Goal: Communication & Community: Answer question/provide support

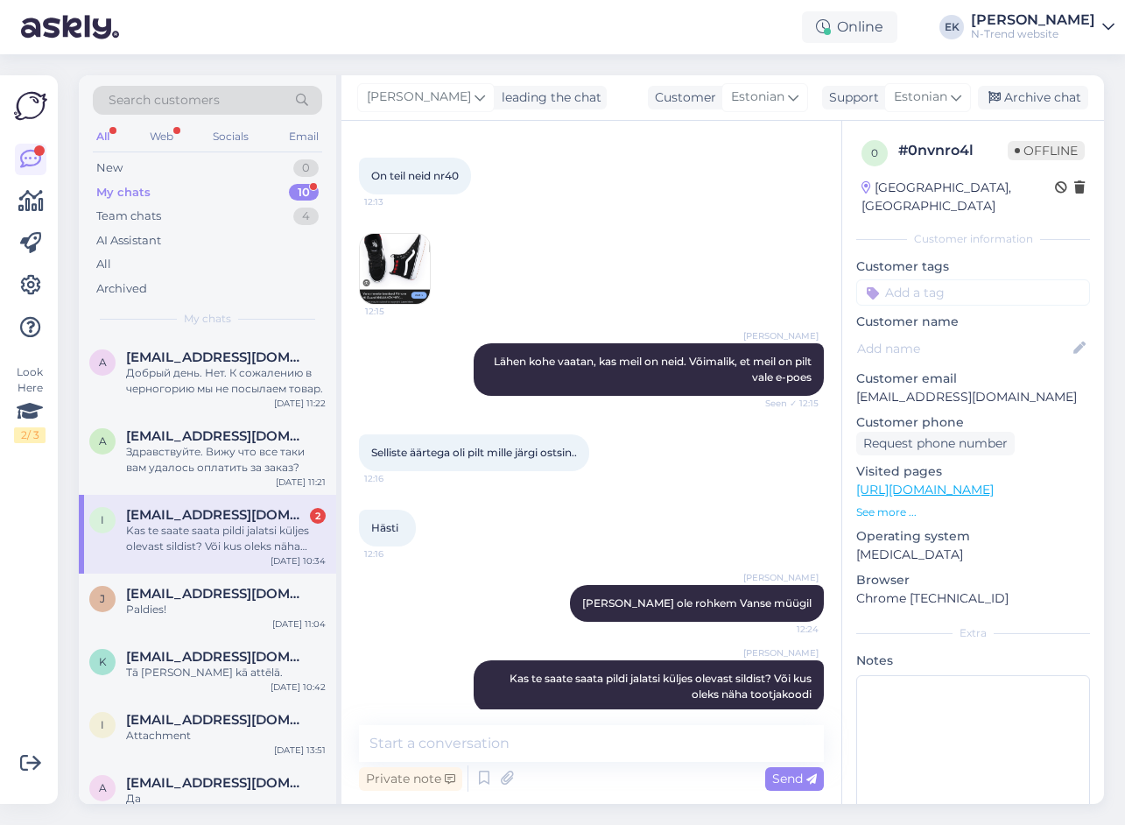
scroll to position [651, 0]
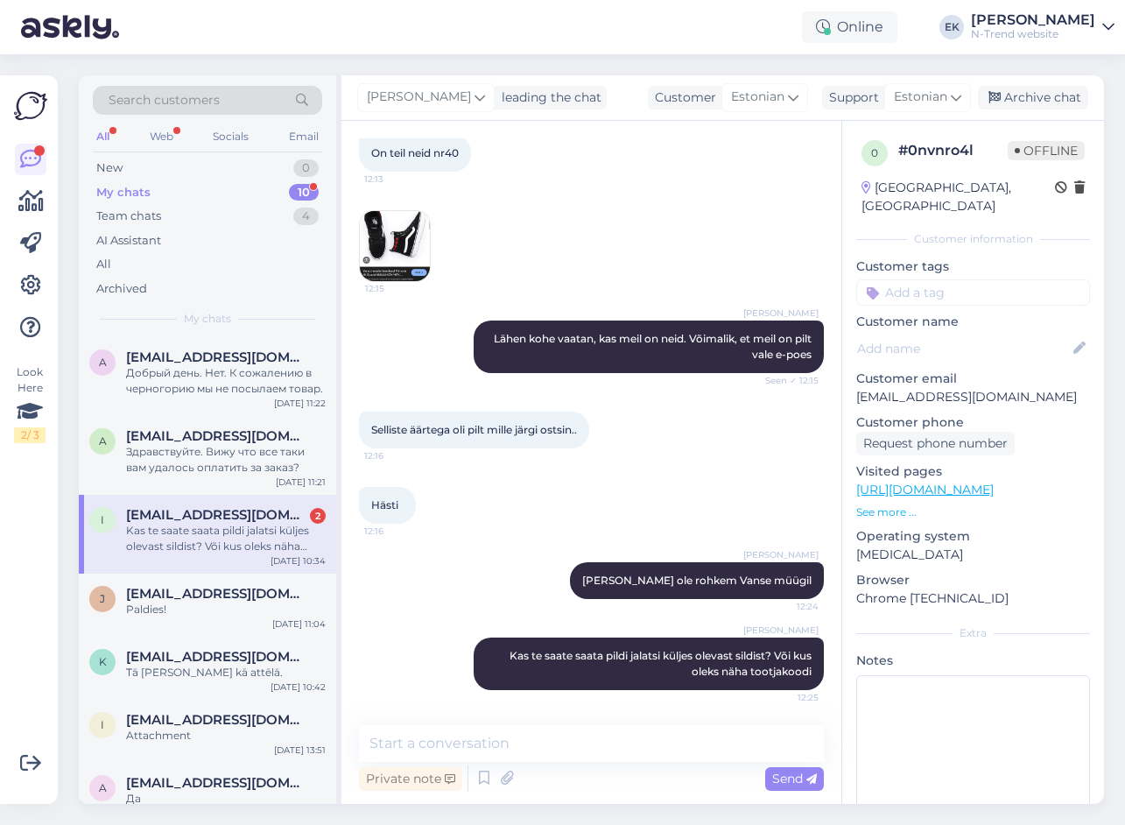
click at [214, 516] on span "[EMAIL_ADDRESS][DOMAIN_NAME]" at bounding box center [217, 515] width 182 height 16
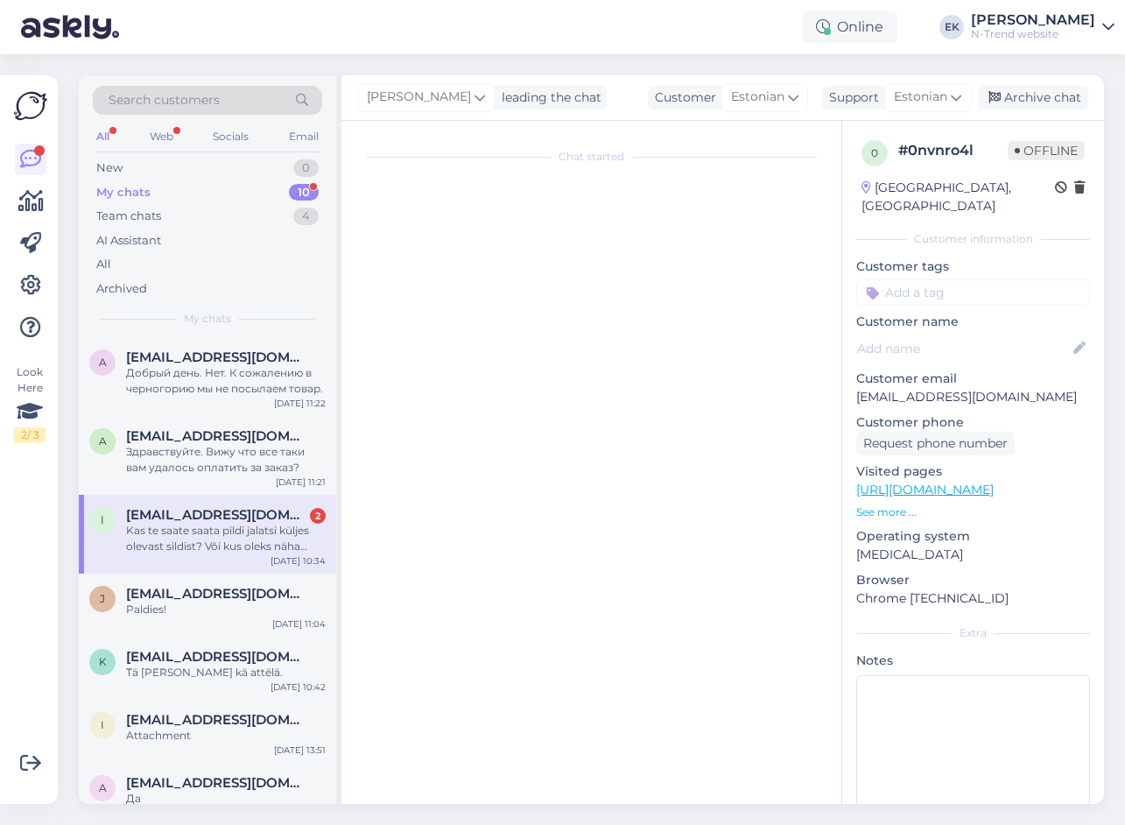
scroll to position [0, 0]
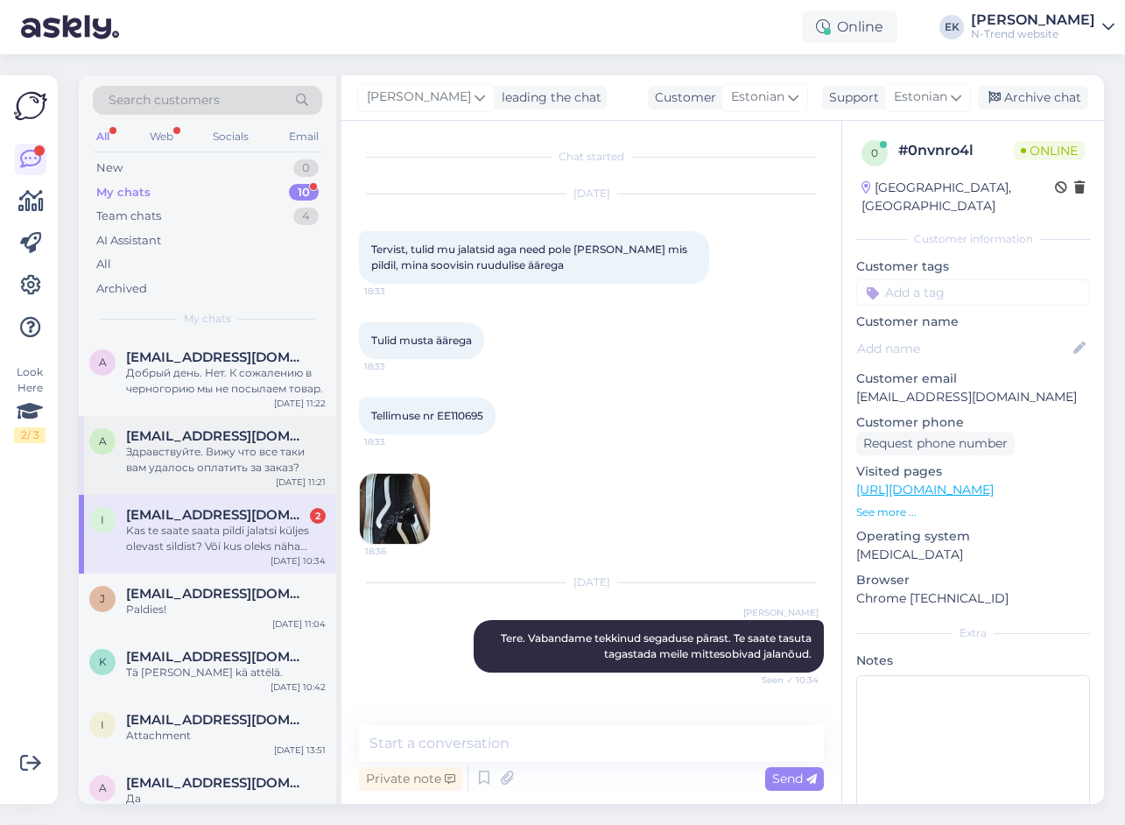
click at [224, 462] on div "Здравствуйте. Вижу что все таки вам удалось оплатить за заказ?" at bounding box center [226, 460] width 200 height 32
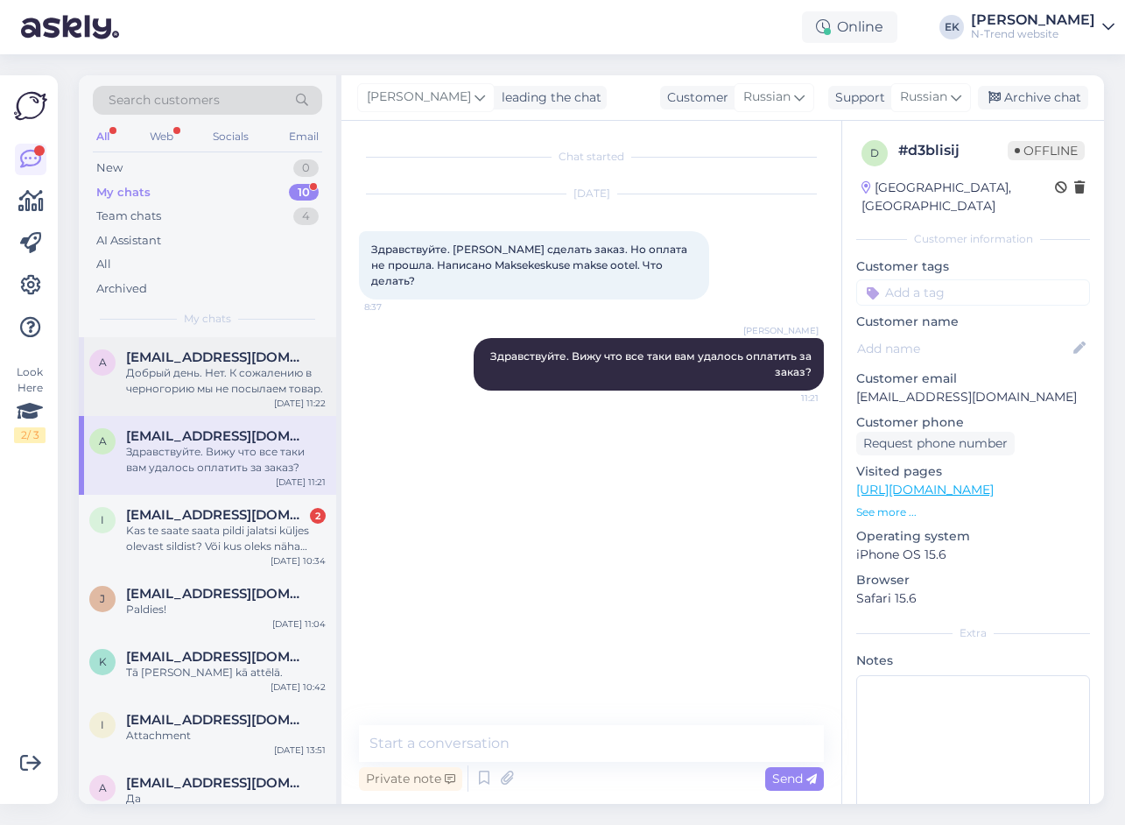
click at [225, 367] on div "Добрый день. Нет. К сожалению в черногорию мы не посылаем товар." at bounding box center [226, 381] width 200 height 32
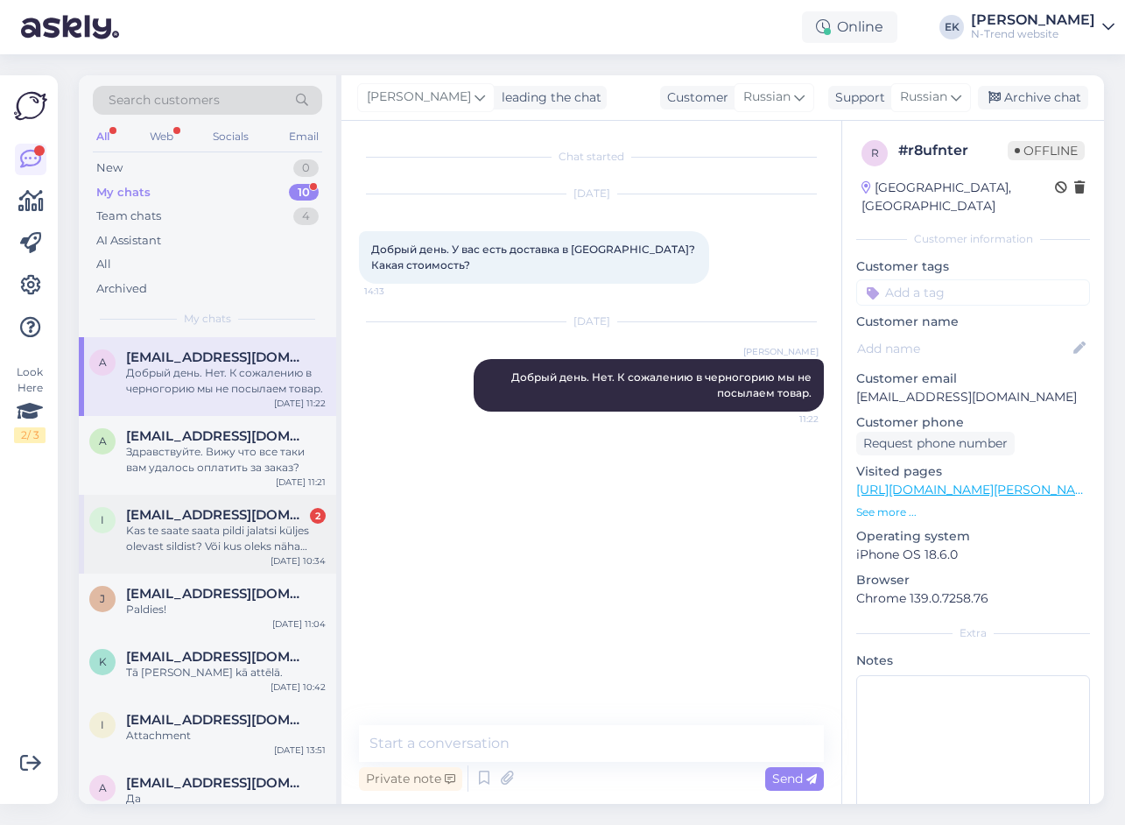
click at [213, 530] on div "Kas te saate saata pildi jalatsi küljes olevast sildist? Või kus oleks näha too…" at bounding box center [226, 539] width 200 height 32
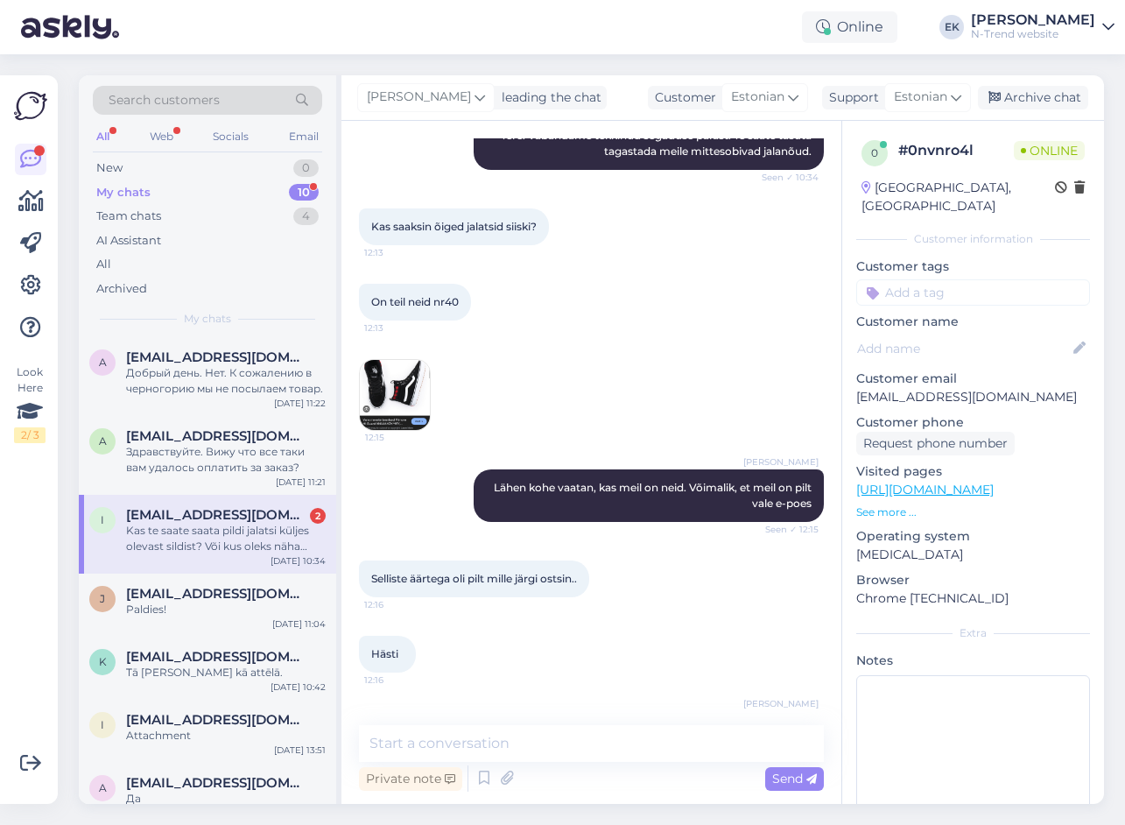
scroll to position [651, 0]
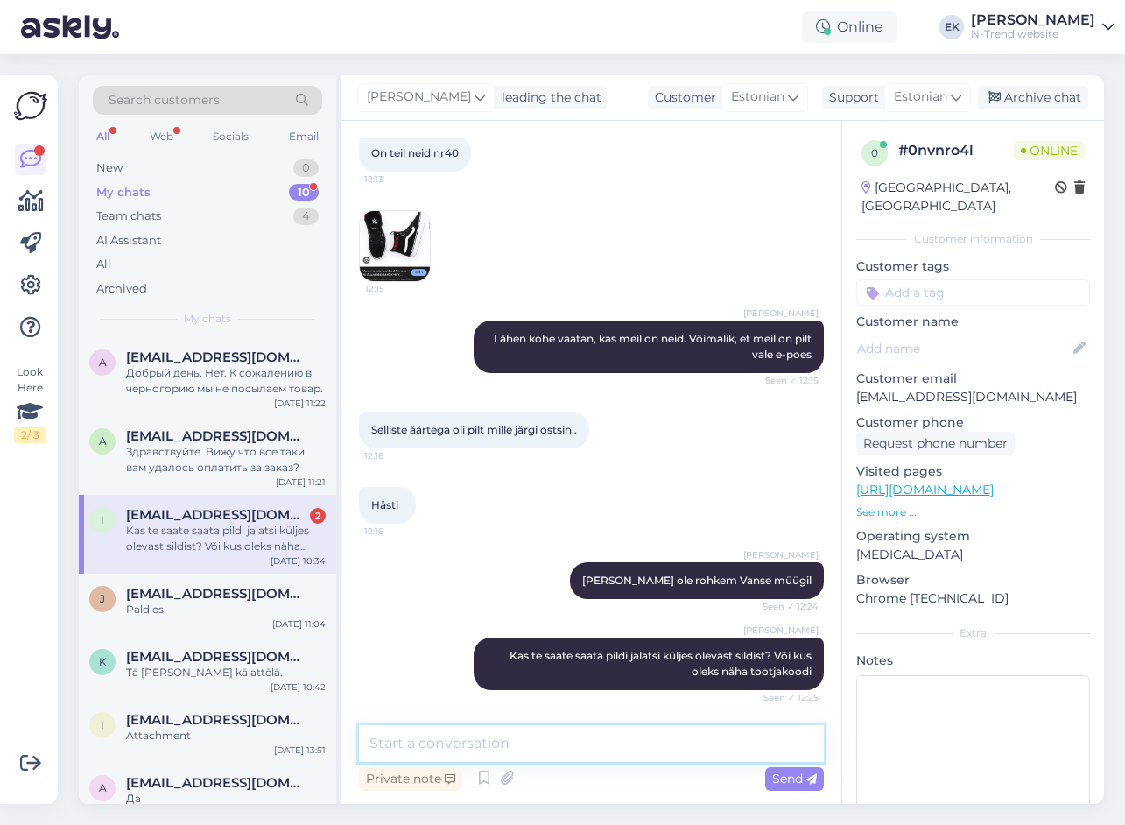
click at [493, 742] on textarea at bounding box center [591, 743] width 465 height 37
click at [245, 599] on span "[EMAIL_ADDRESS][DOMAIN_NAME]" at bounding box center [217, 594] width 182 height 16
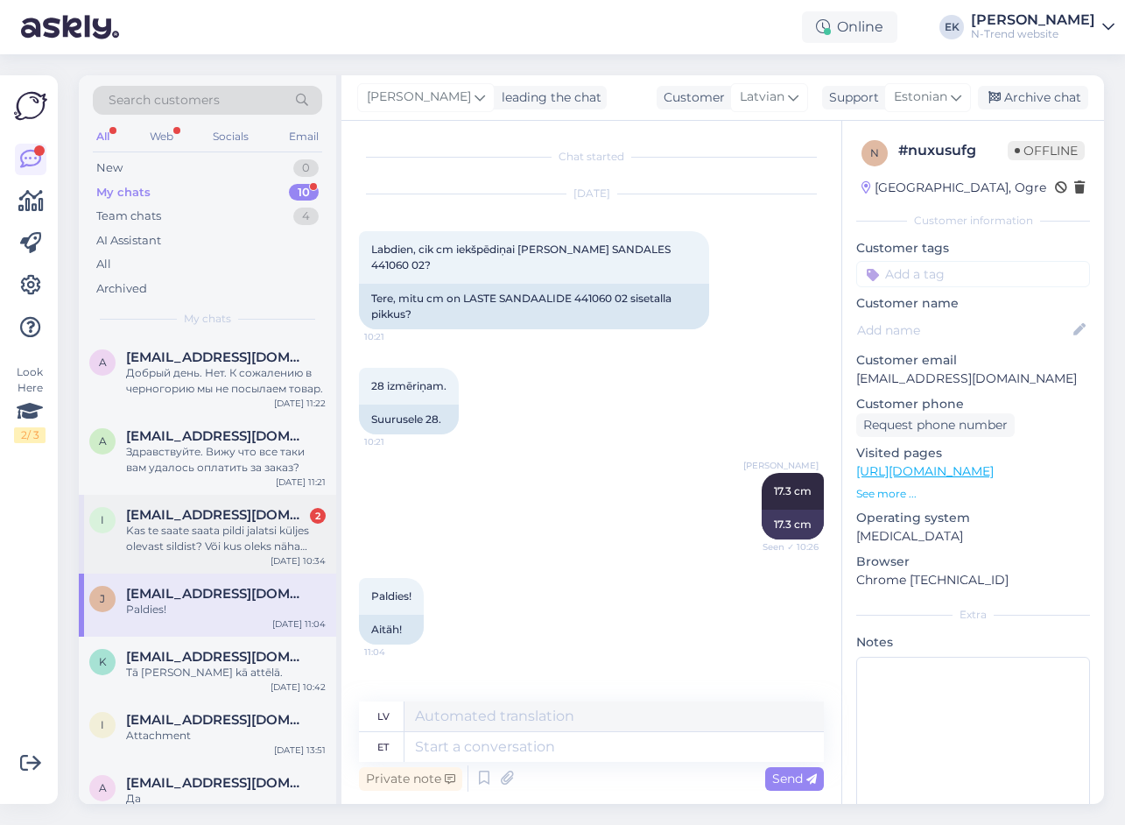
click at [236, 530] on div "Kas te saate saata pildi jalatsi küljes olevast sildist? Või kus oleks näha too…" at bounding box center [226, 539] width 200 height 32
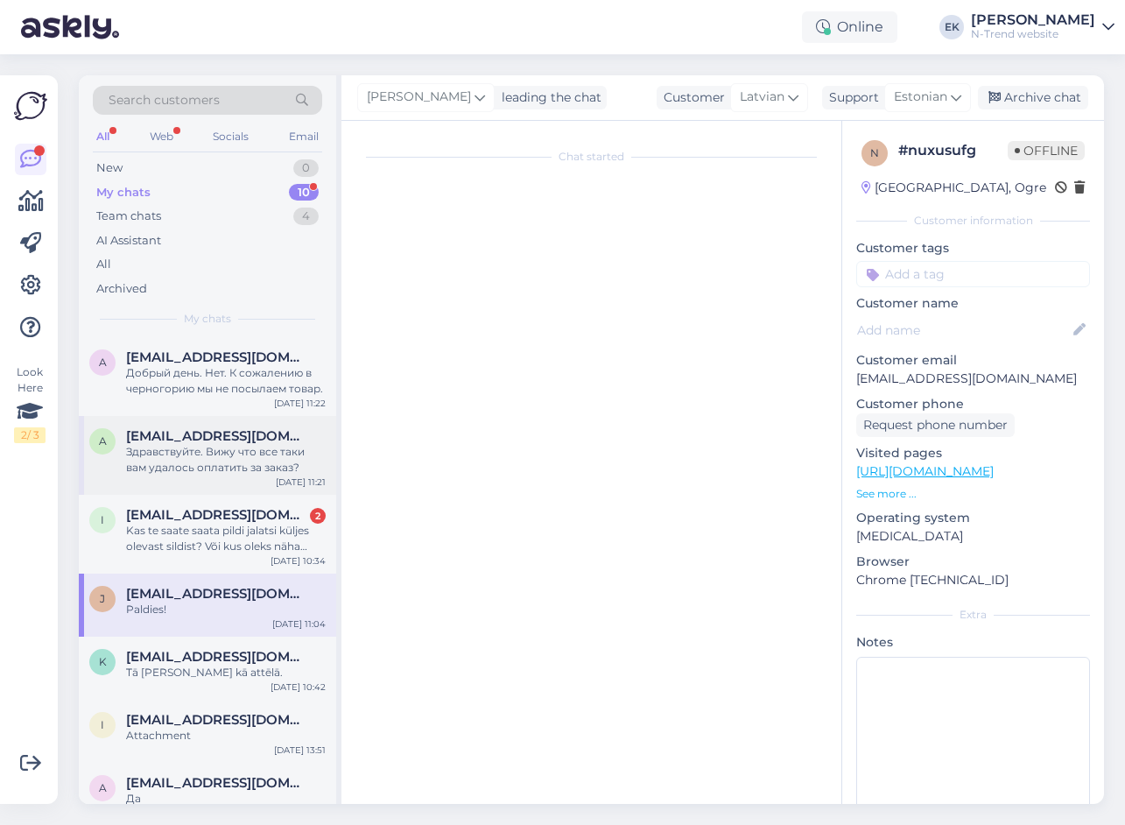
scroll to position [425, 0]
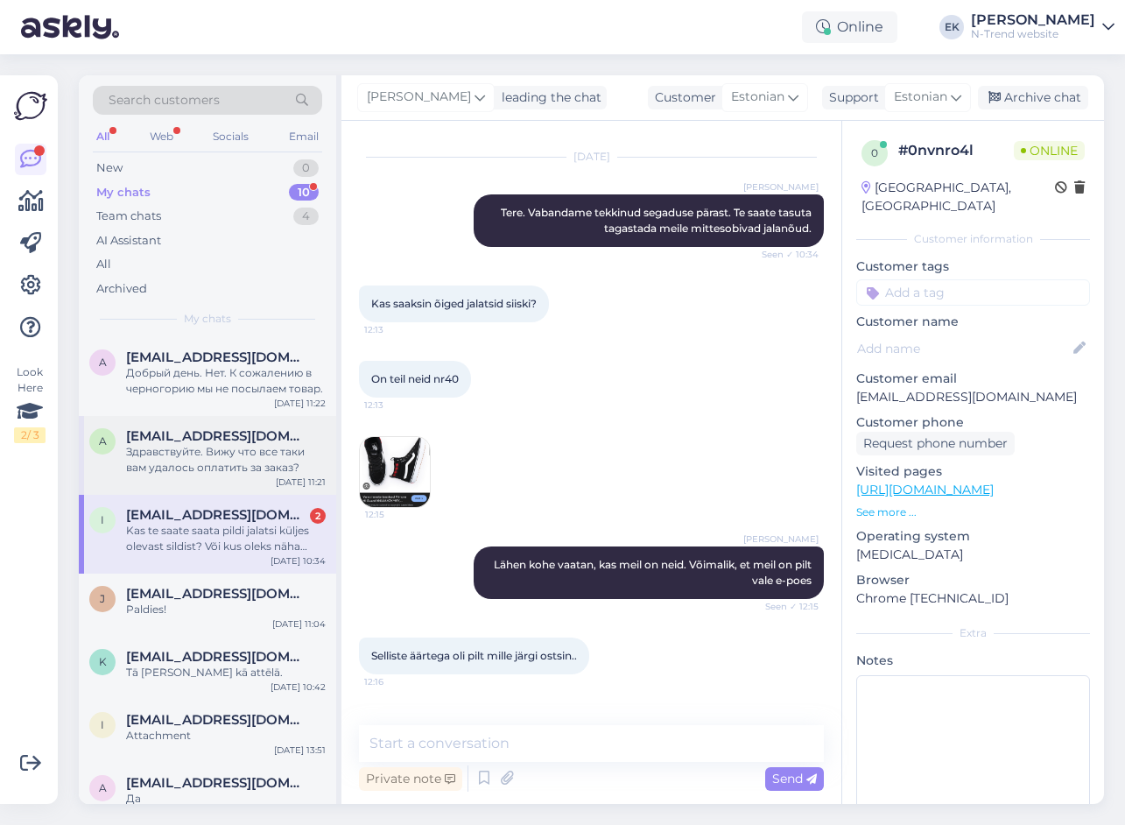
click at [211, 445] on div "Здравствуйте. Вижу что все таки вам удалось оплатить за заказ?" at bounding box center [226, 460] width 200 height 32
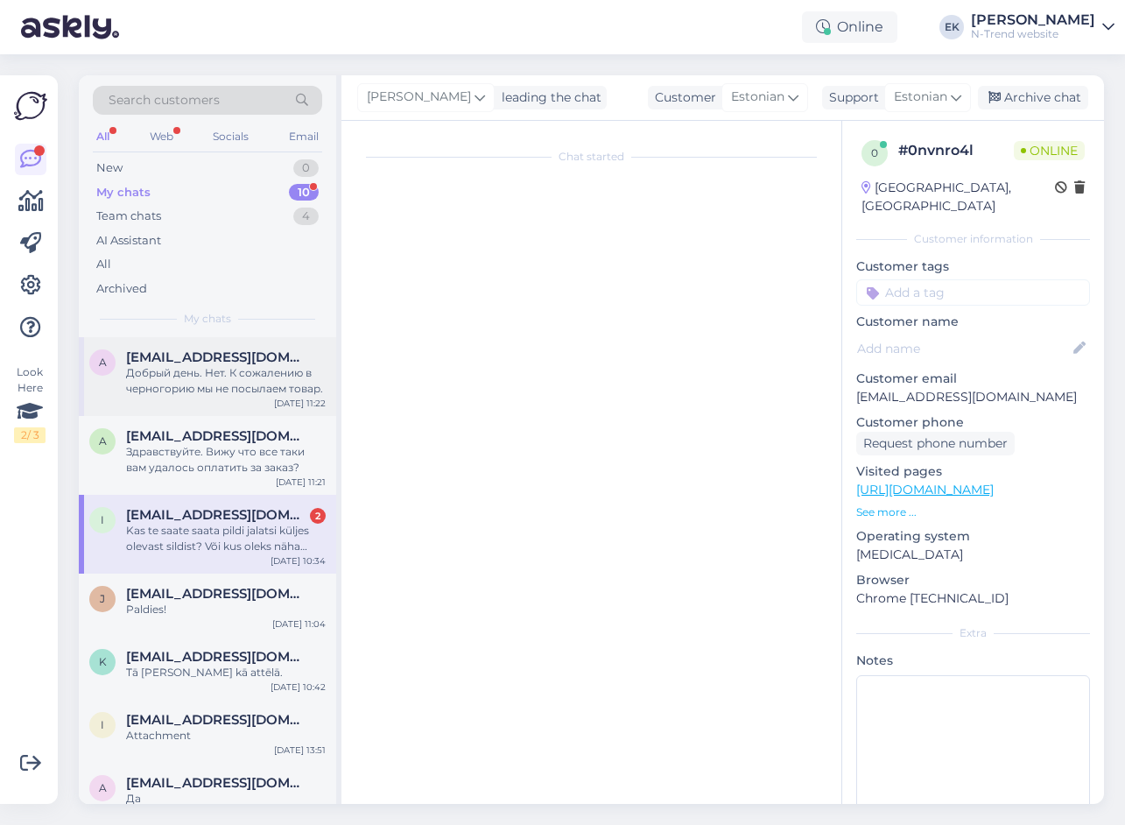
scroll to position [0, 0]
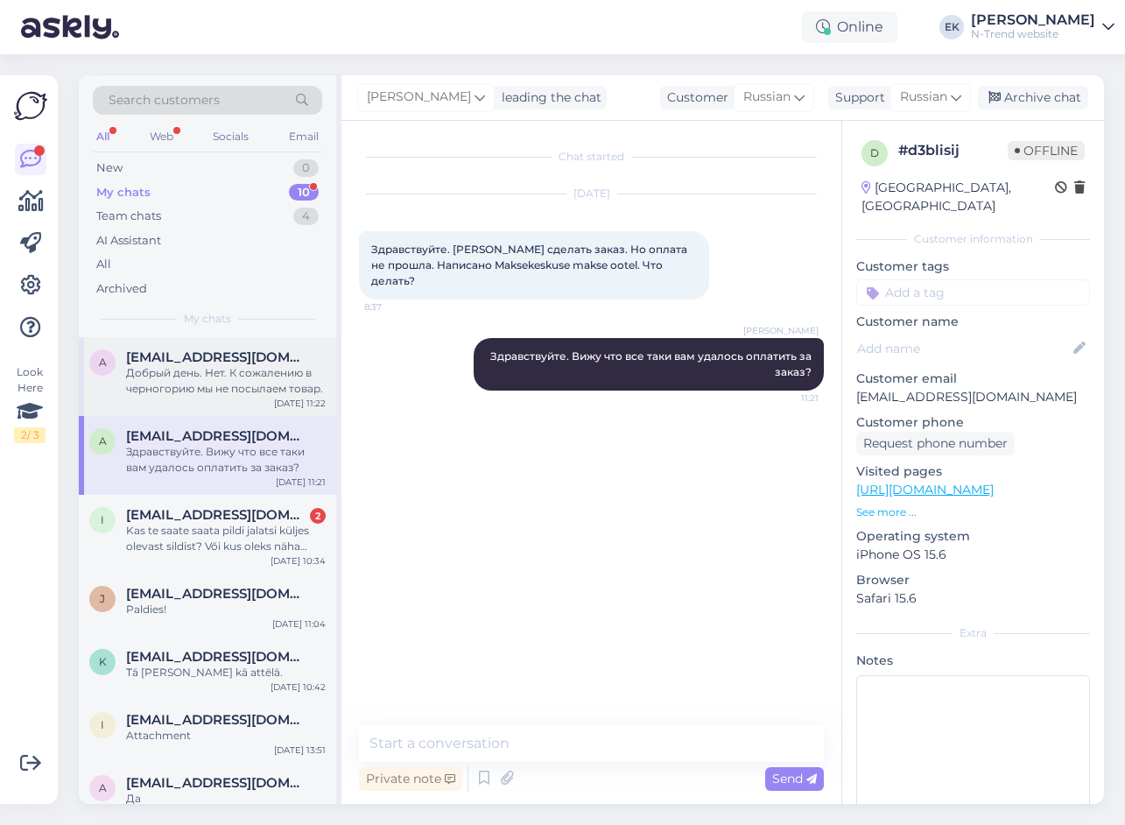
click at [208, 383] on div "Добрый день. Нет. К сожалению в черногорию мы не посылаем товар." at bounding box center [226, 381] width 200 height 32
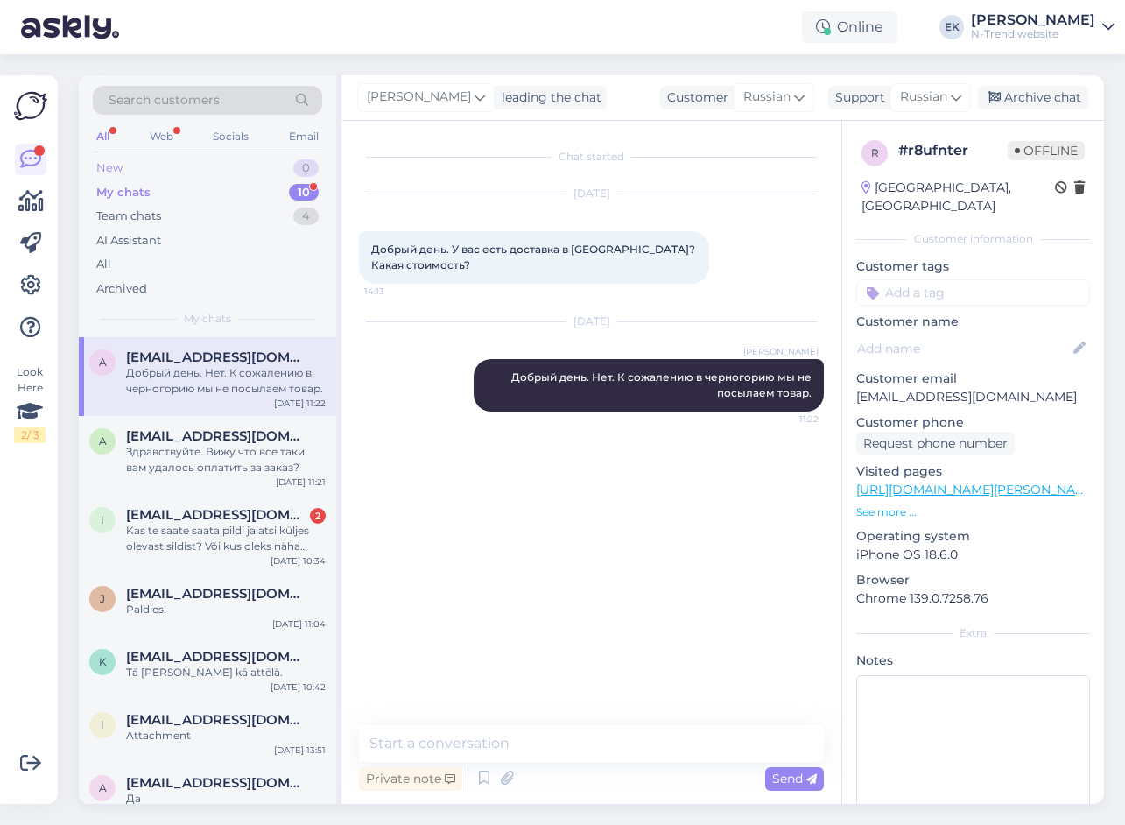
click at [176, 160] on div "New 0" at bounding box center [207, 168] width 229 height 25
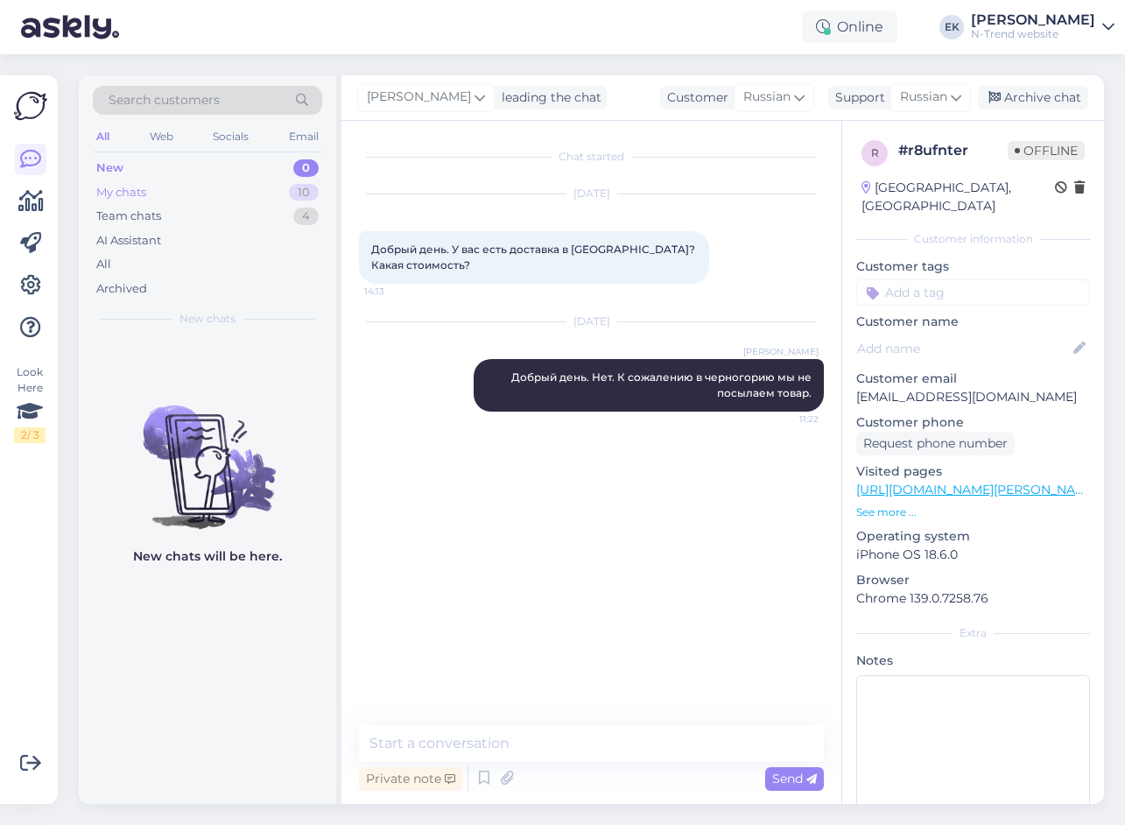
click at [146, 193] on div "My chats" at bounding box center [121, 193] width 50 height 18
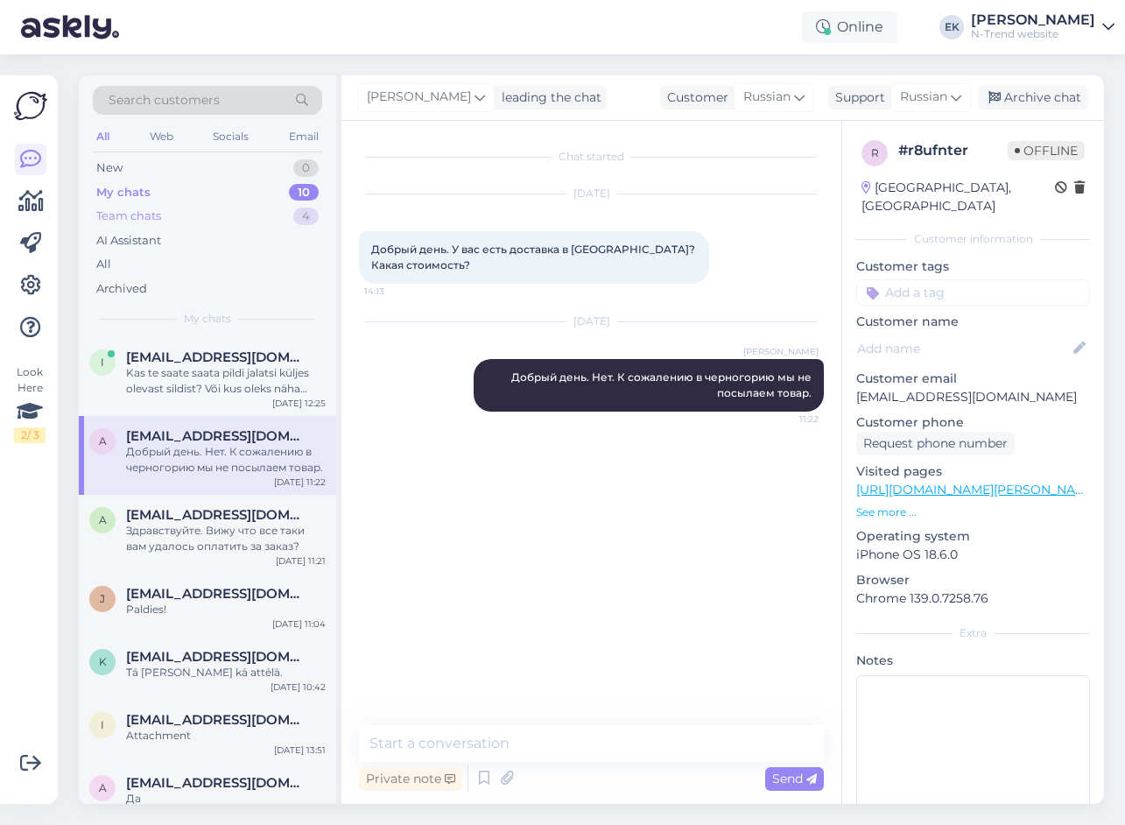
click at [144, 220] on div "Team chats" at bounding box center [128, 216] width 65 height 18
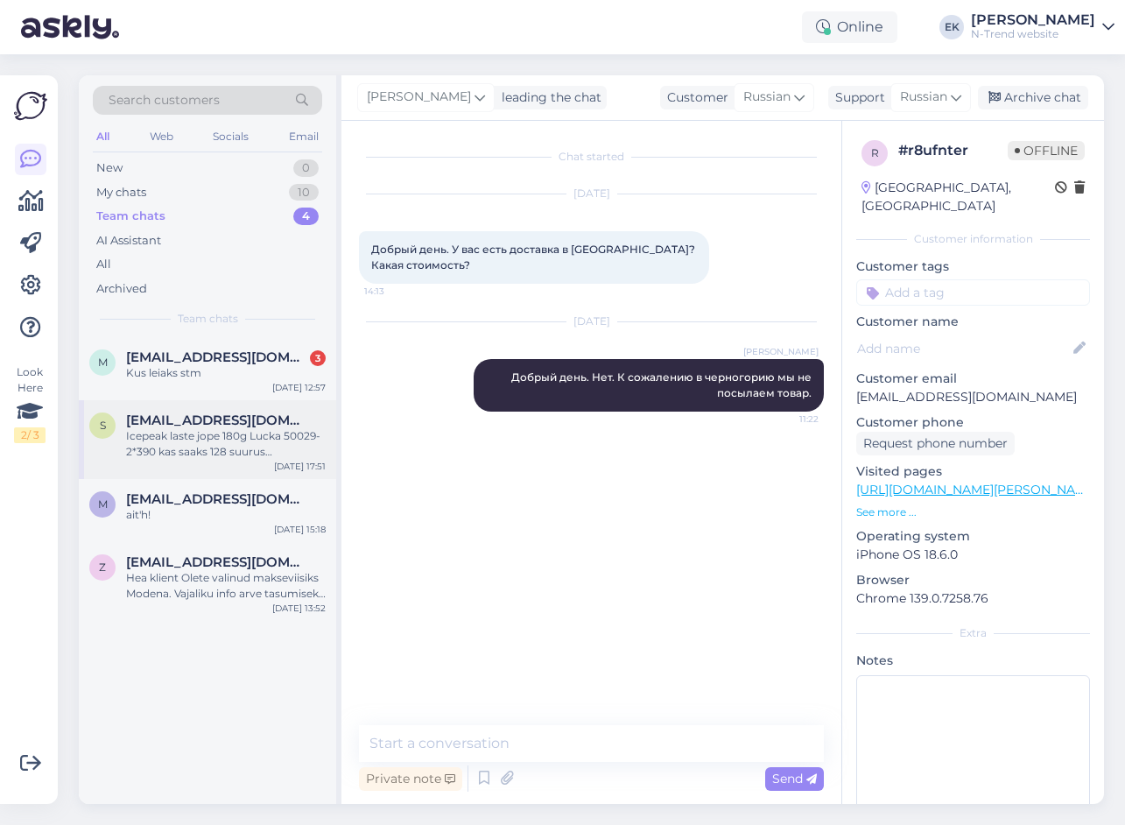
click at [181, 440] on div "Icepeak laste jope 180g Lucka 50029-2*390 kas saaks 128 suurus [PERSON_NAME]" at bounding box center [226, 444] width 200 height 32
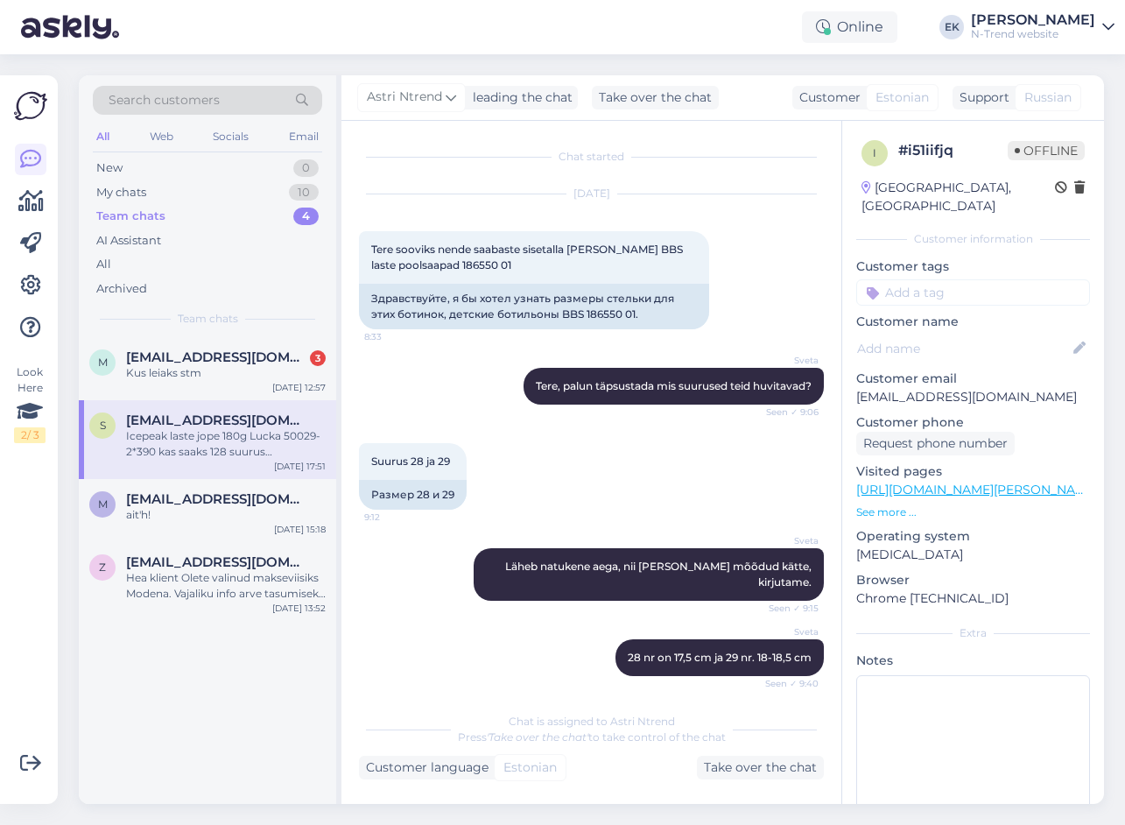
scroll to position [5431, 0]
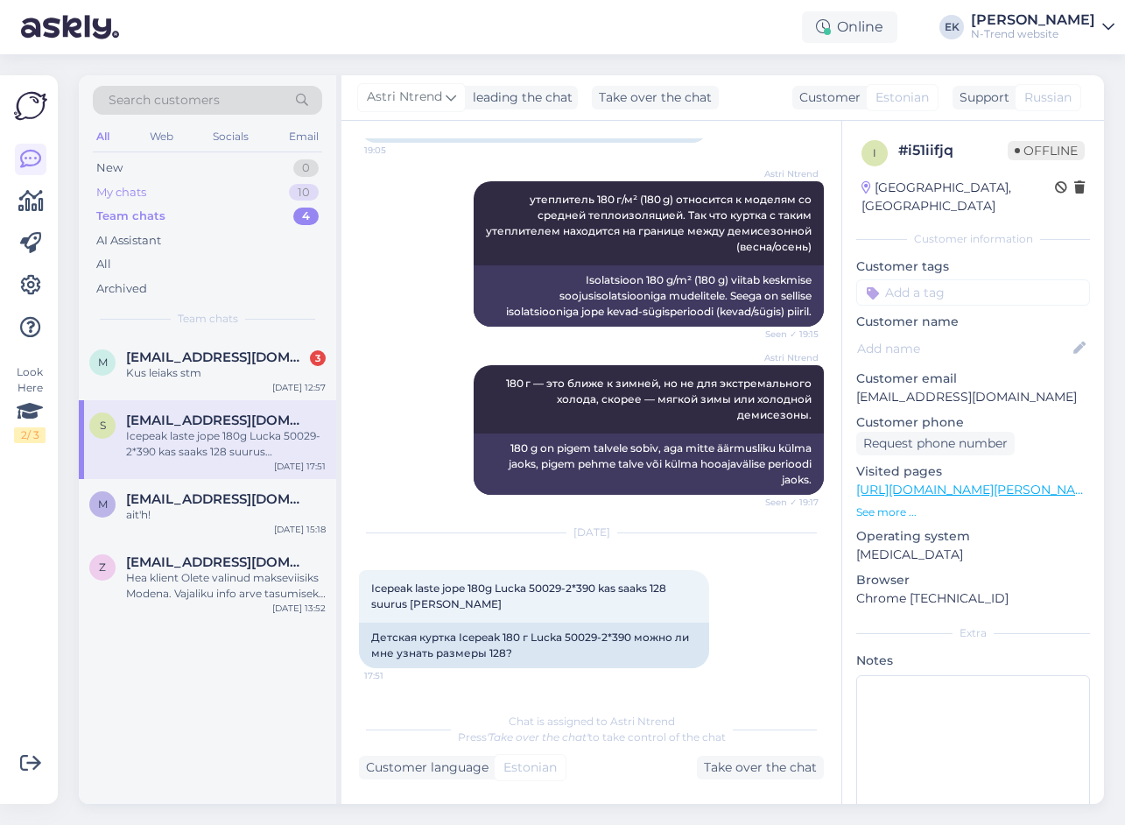
click at [133, 193] on div "My chats" at bounding box center [121, 193] width 50 height 18
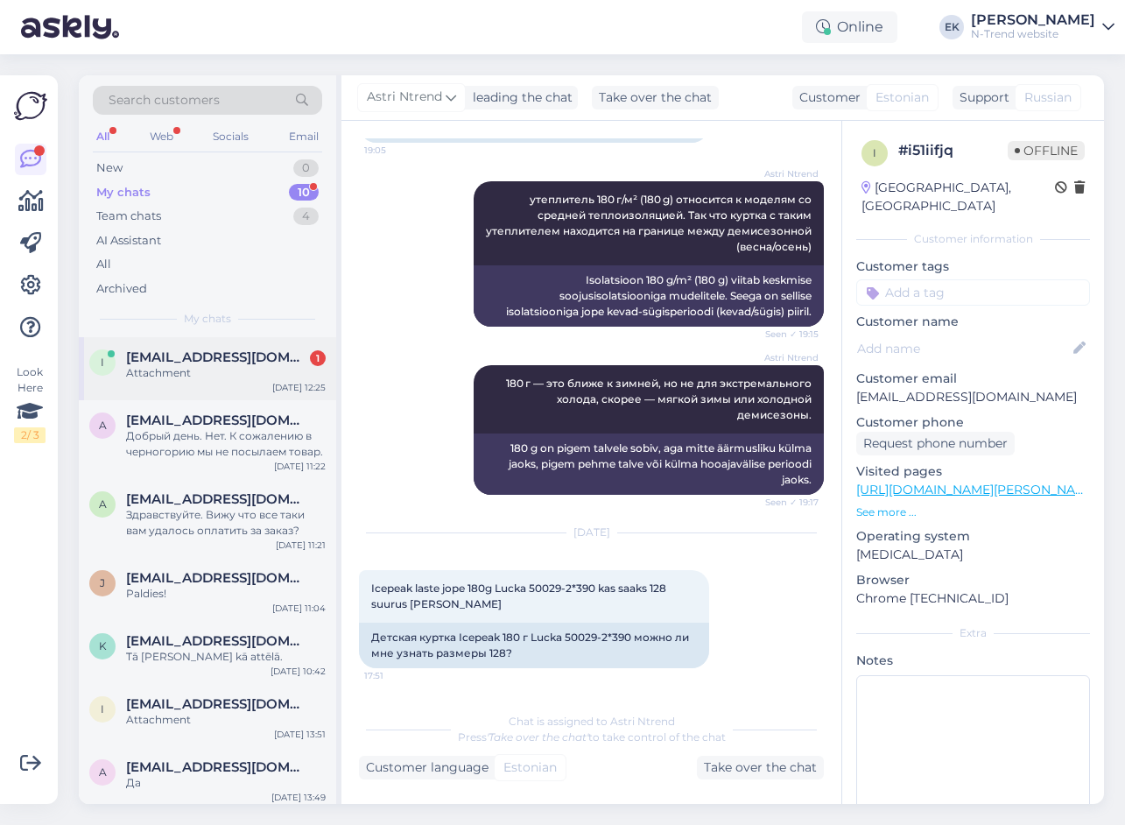
click at [169, 368] on div "Attachment" at bounding box center [226, 373] width 200 height 16
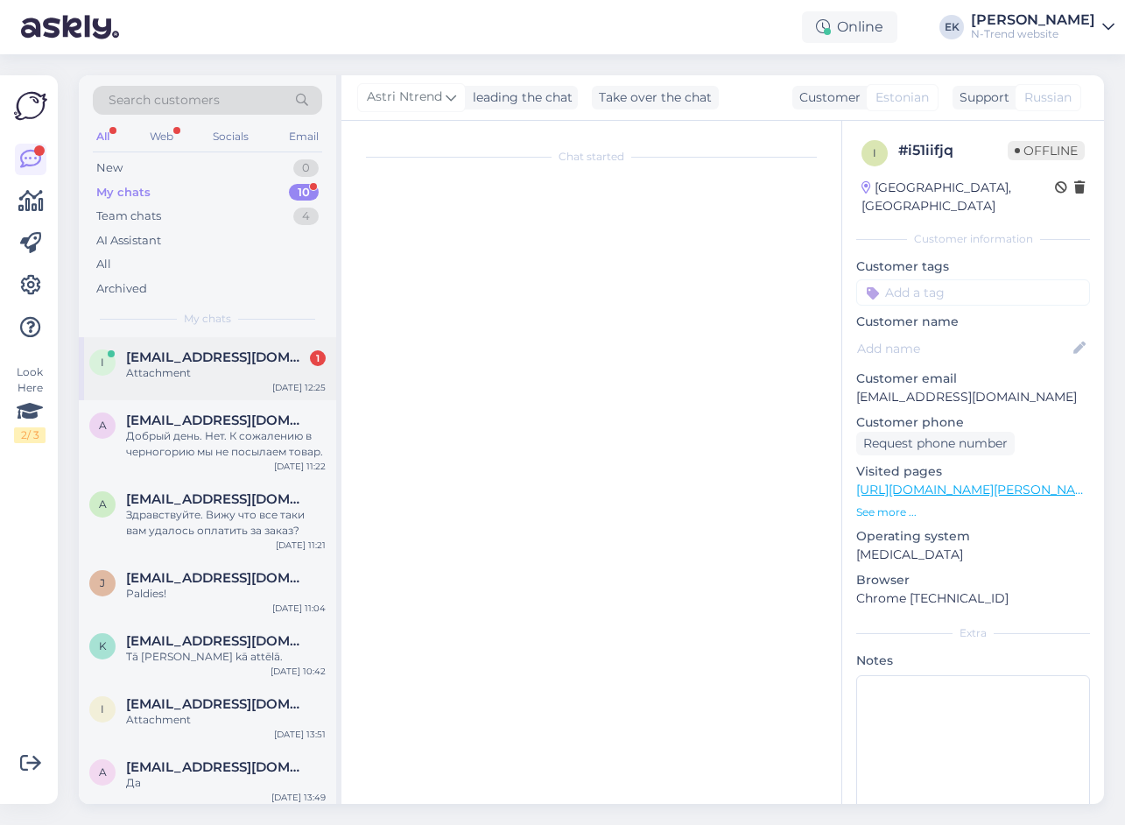
scroll to position [762, 0]
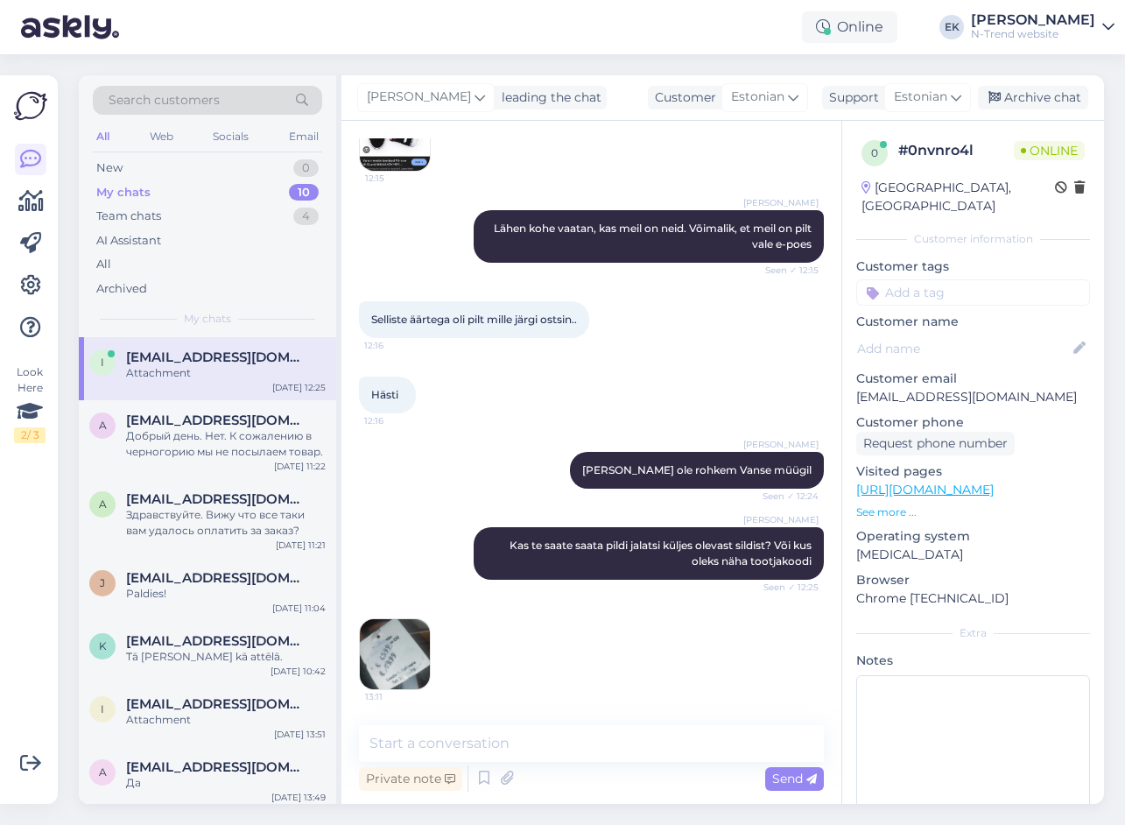
click at [397, 646] on img at bounding box center [395, 654] width 70 height 70
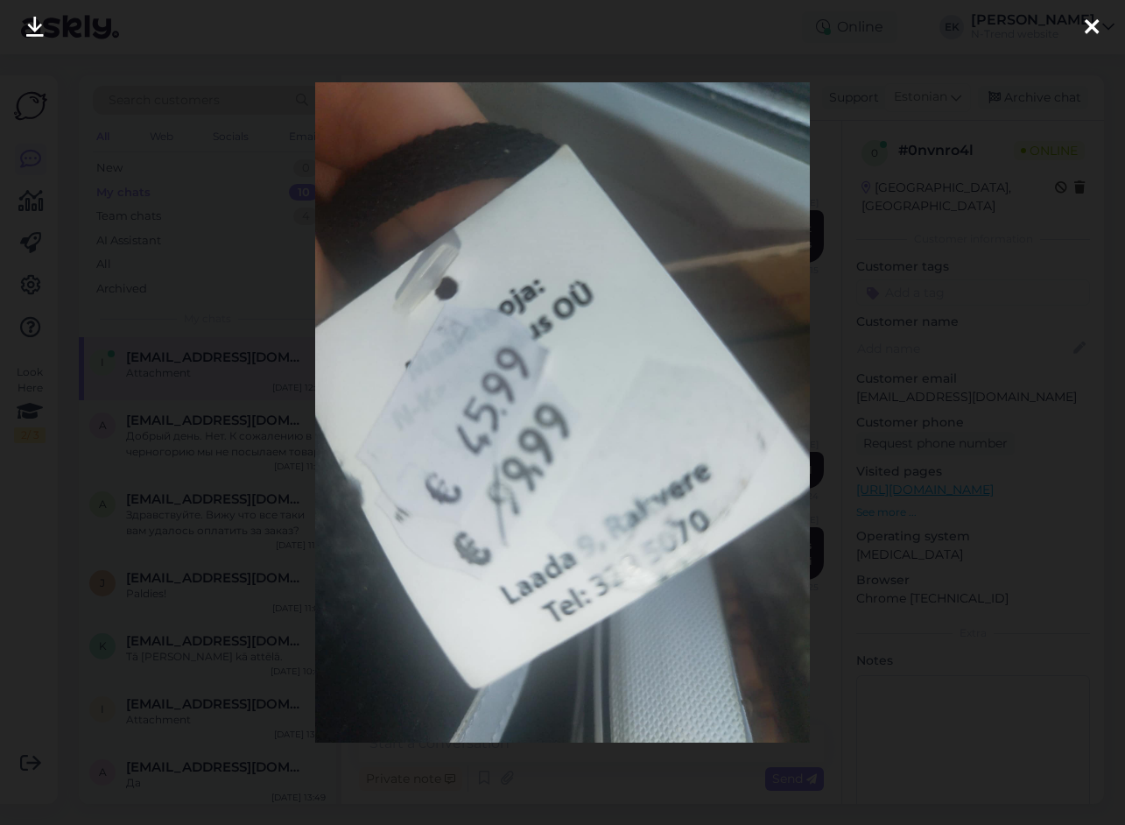
scroll to position [872, 0]
click at [1091, 26] on icon at bounding box center [1091, 28] width 14 height 23
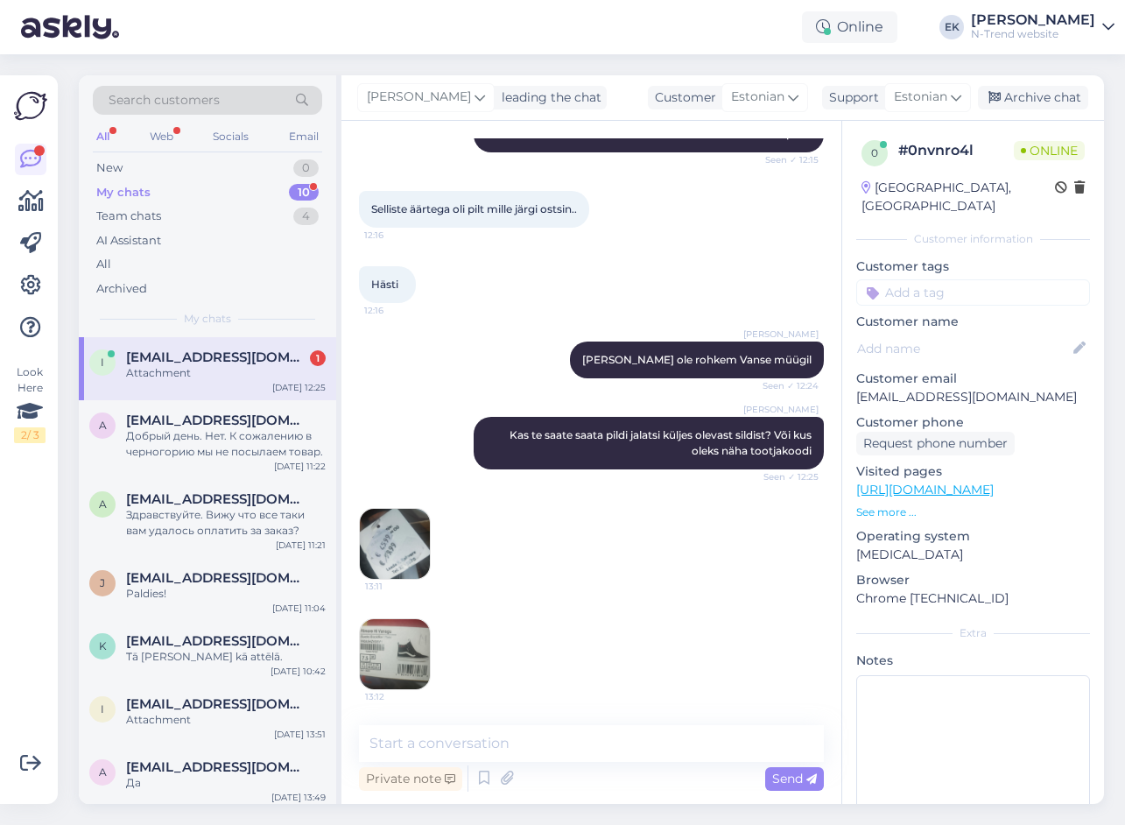
click at [411, 656] on img at bounding box center [395, 654] width 70 height 70
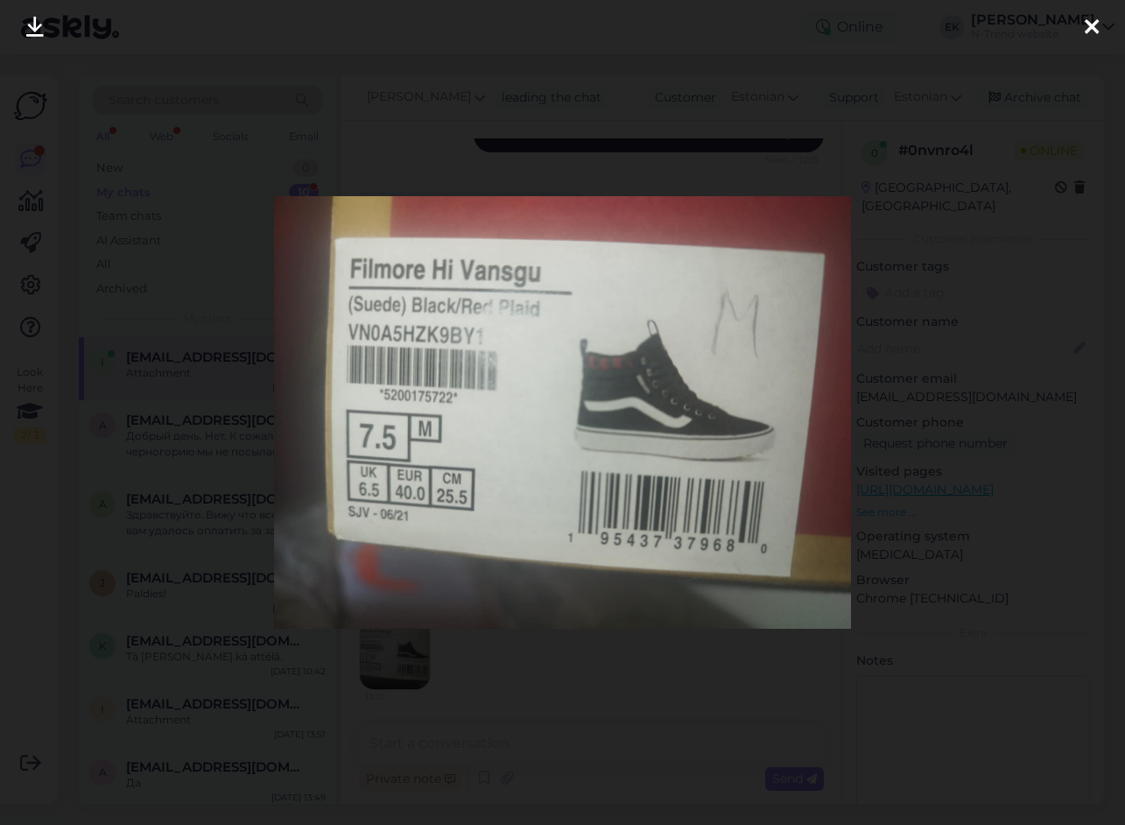
click at [1089, 28] on icon at bounding box center [1091, 28] width 14 height 23
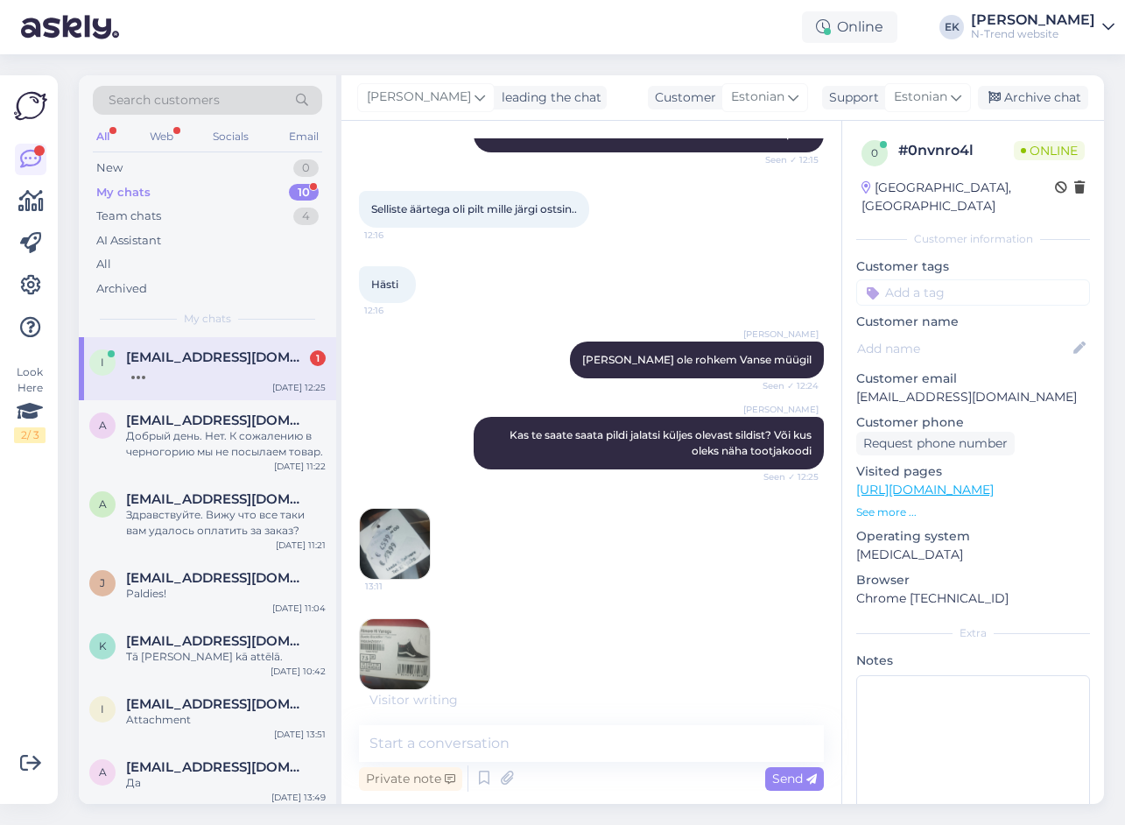
scroll to position [890, 0]
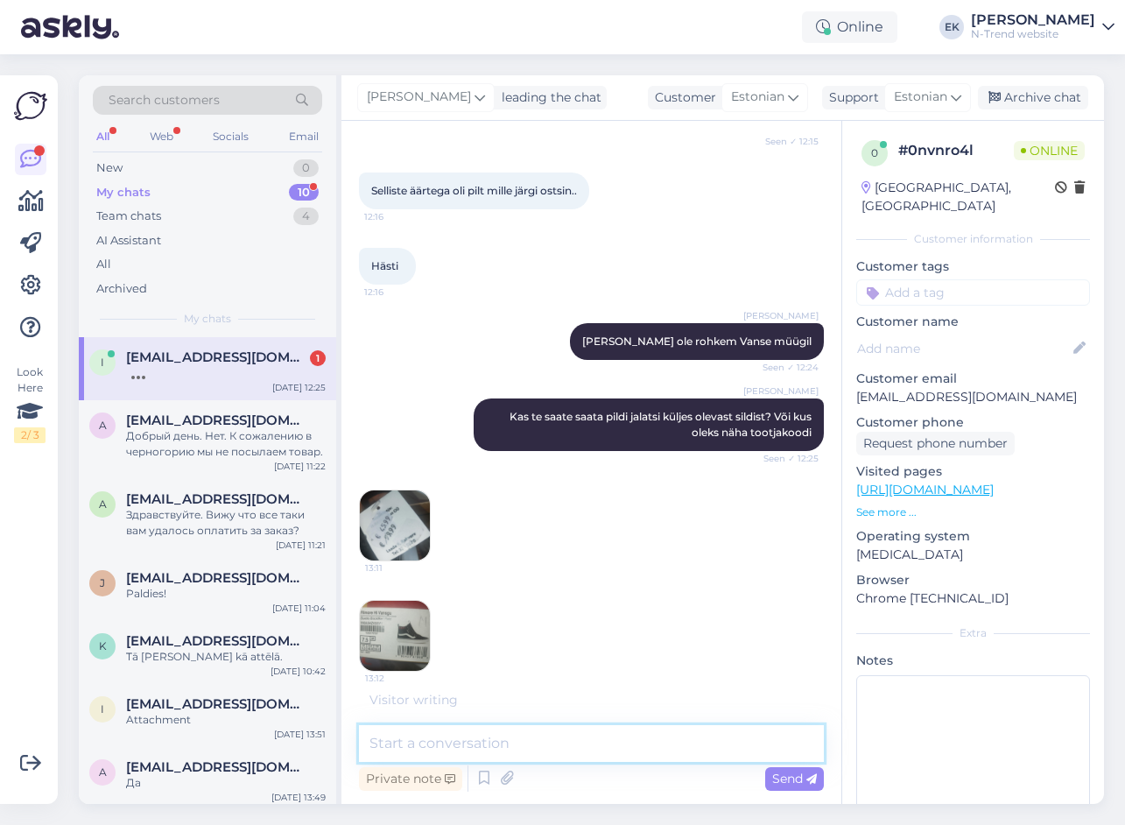
click at [579, 755] on textarea at bounding box center [591, 743] width 465 height 37
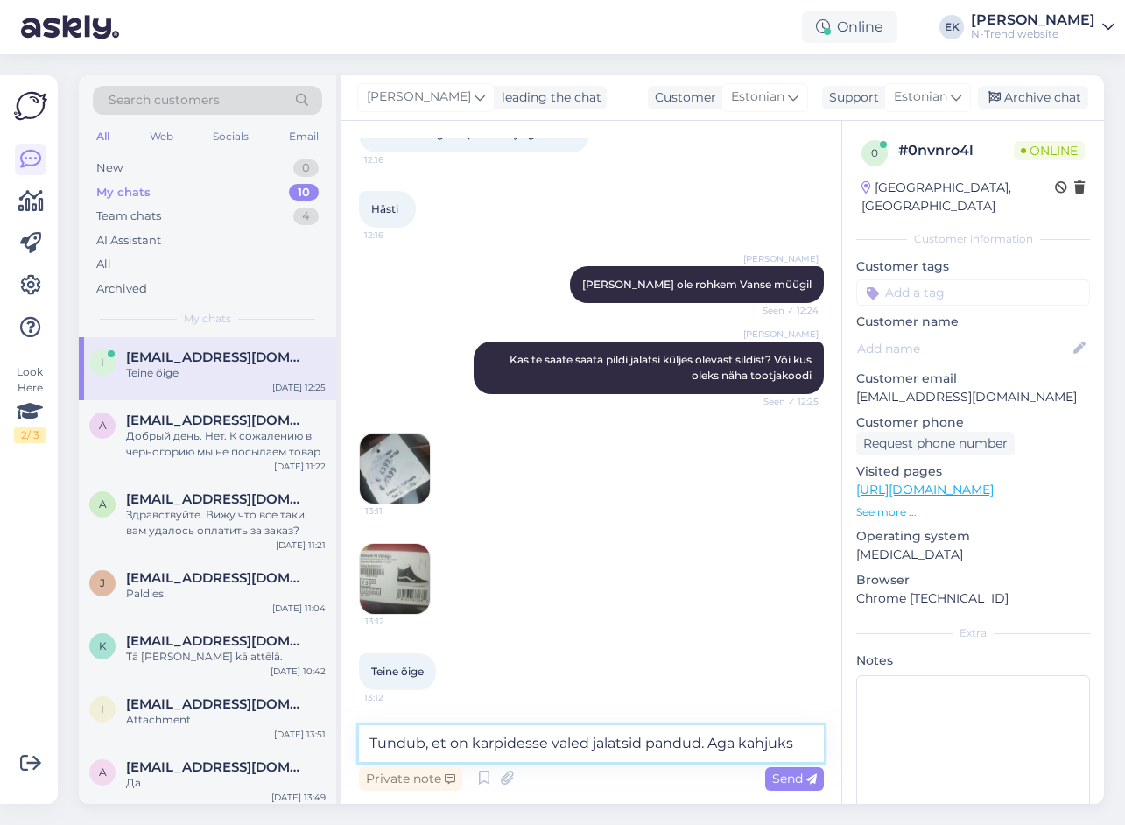
scroll to position [965, 0]
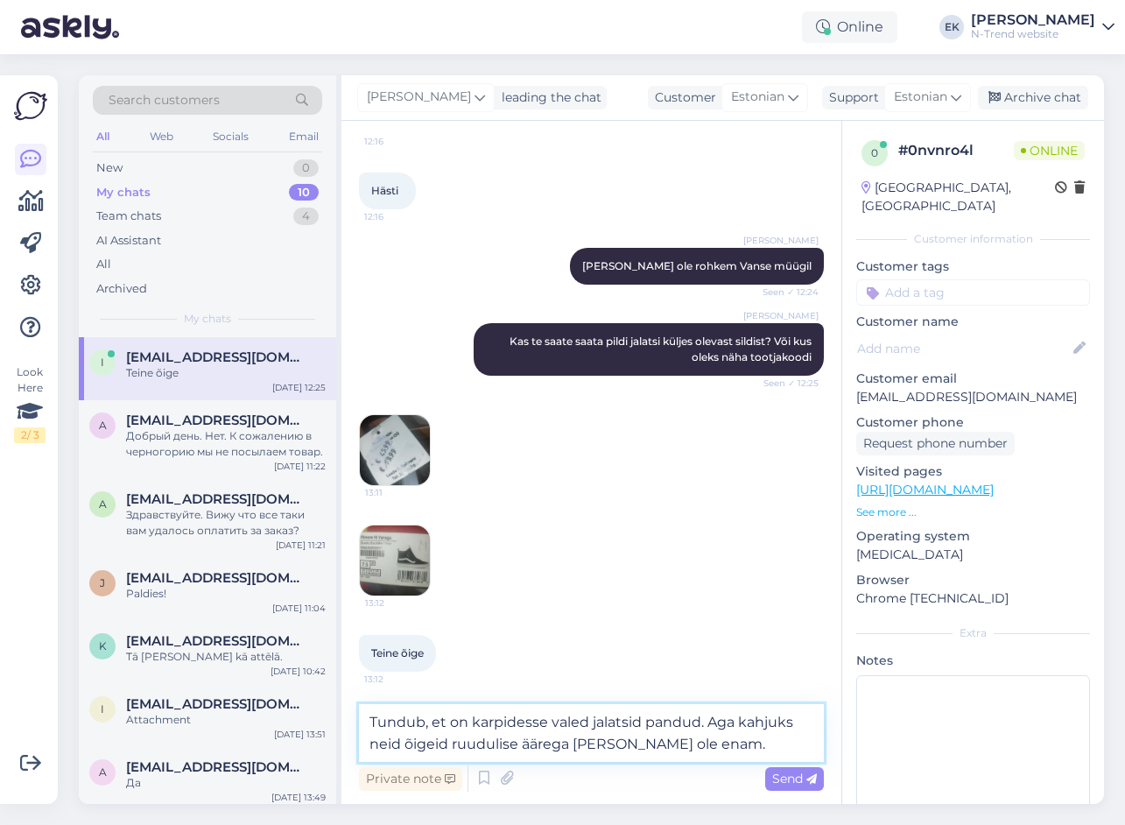
type textarea "Tundub, et on karpidesse valed jalatsid pandud. Aga kahjuks neid õigeid ruuduli…"
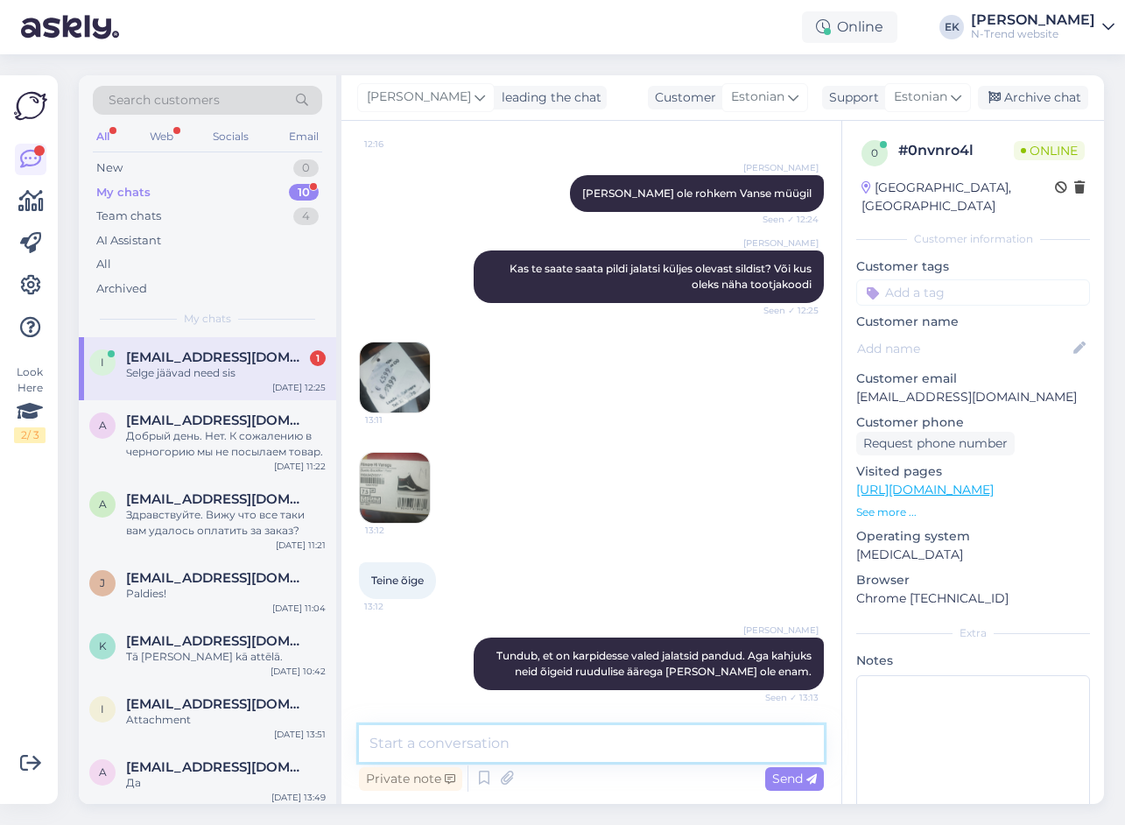
scroll to position [1113, 0]
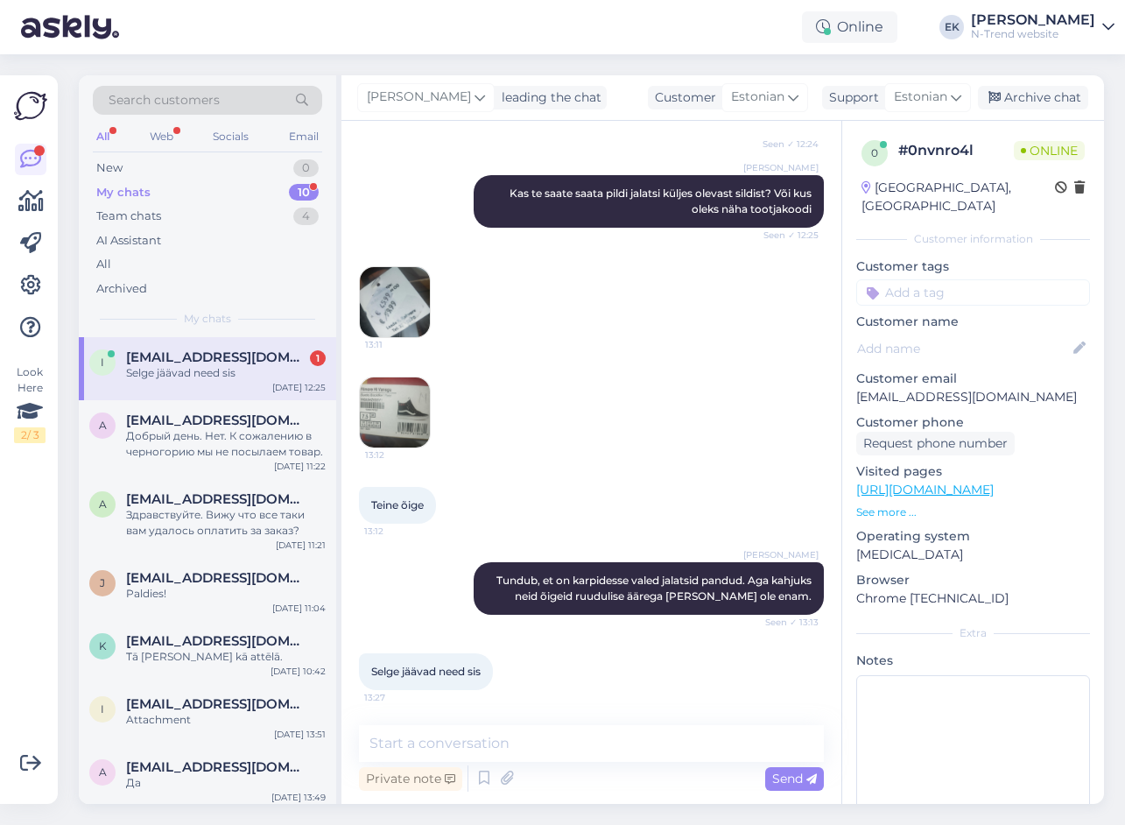
click at [382, 414] on img at bounding box center [395, 412] width 70 height 70
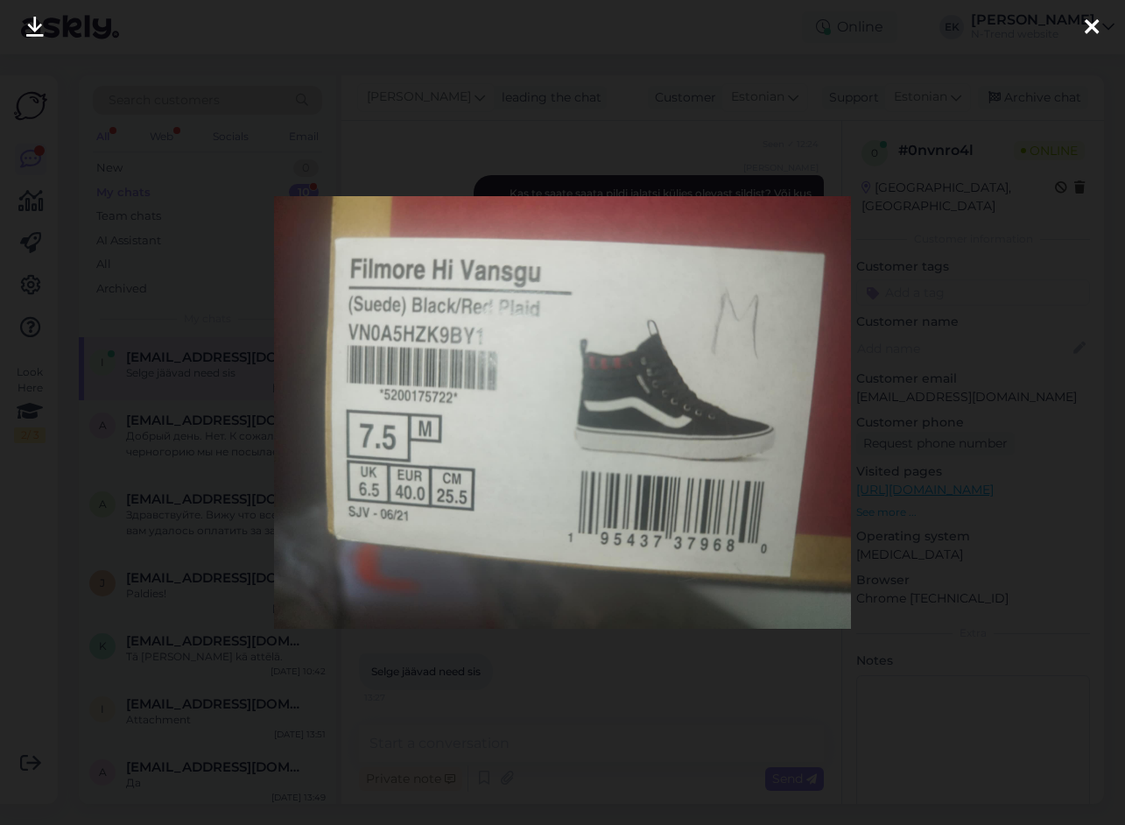
click at [1088, 27] on icon at bounding box center [1091, 28] width 14 height 23
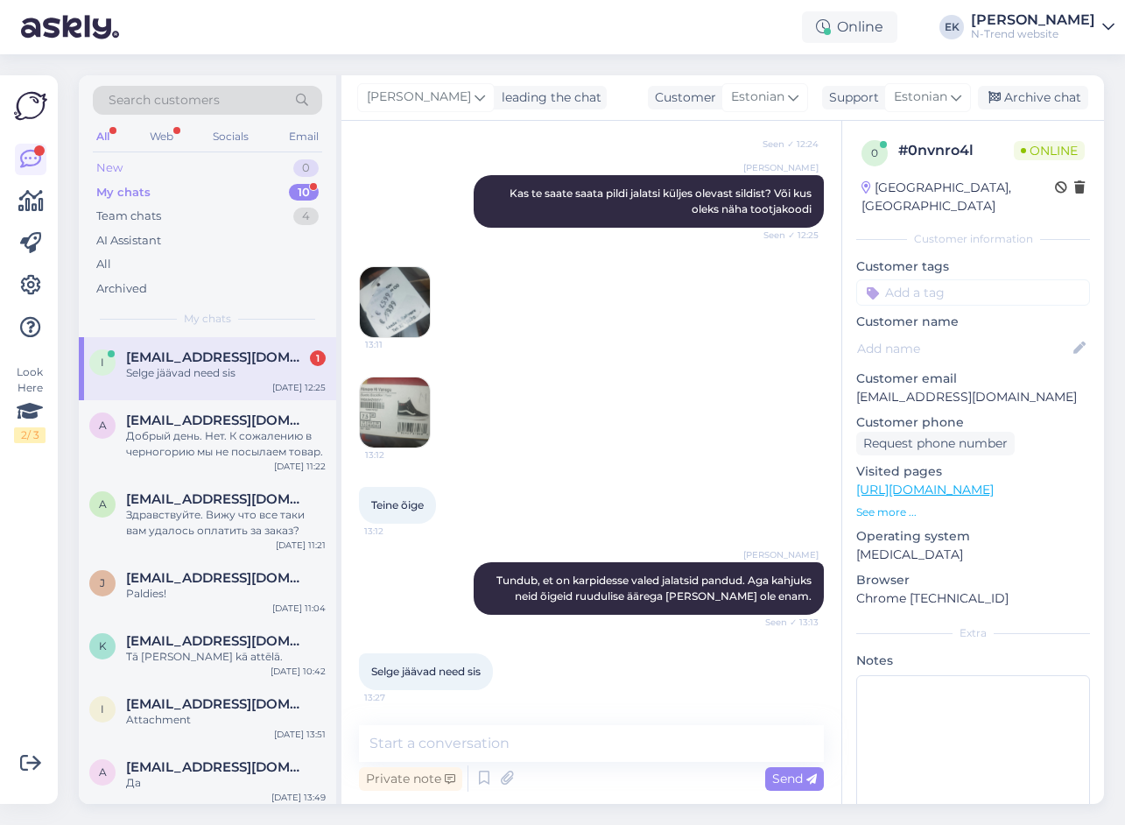
click at [98, 166] on div "New" at bounding box center [109, 168] width 26 height 18
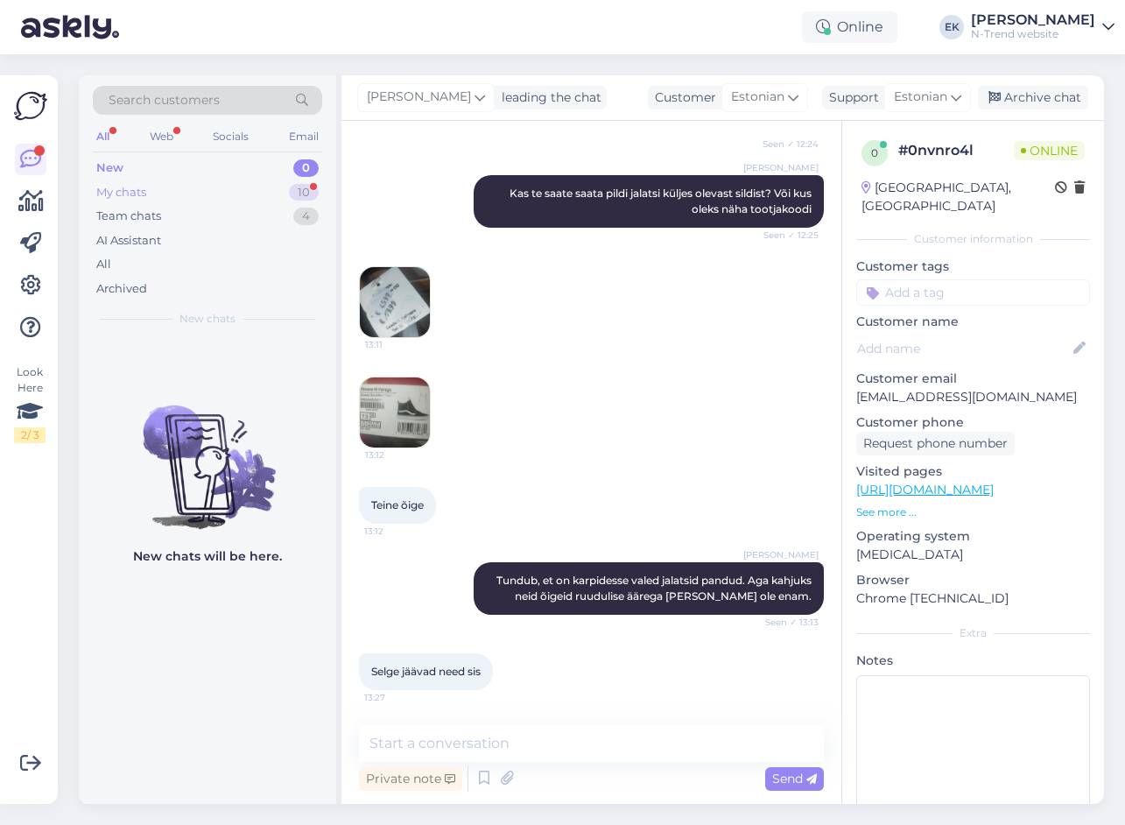
click at [110, 195] on div "My chats" at bounding box center [121, 193] width 50 height 18
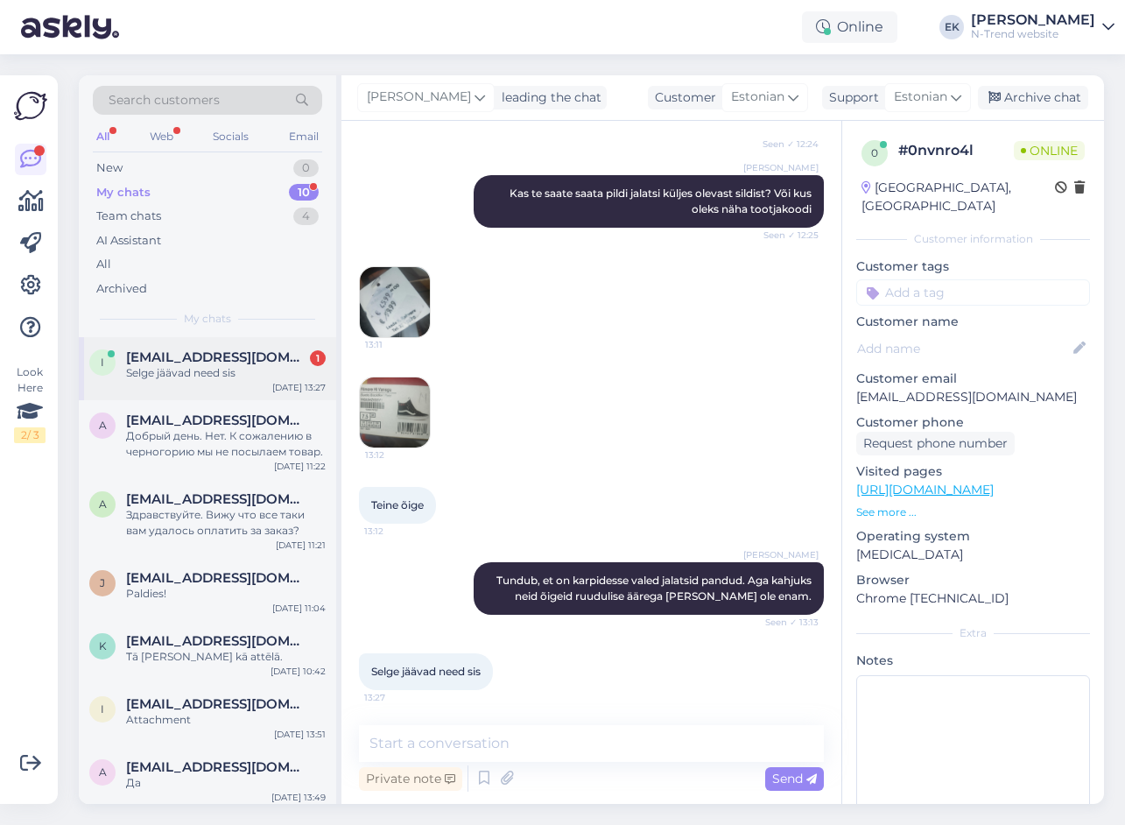
click at [158, 382] on div "i [EMAIL_ADDRESS][DOMAIN_NAME] 1 Selge jäävad need sis [DATE] 13:27" at bounding box center [207, 368] width 257 height 63
click at [106, 160] on div "New" at bounding box center [109, 168] width 26 height 18
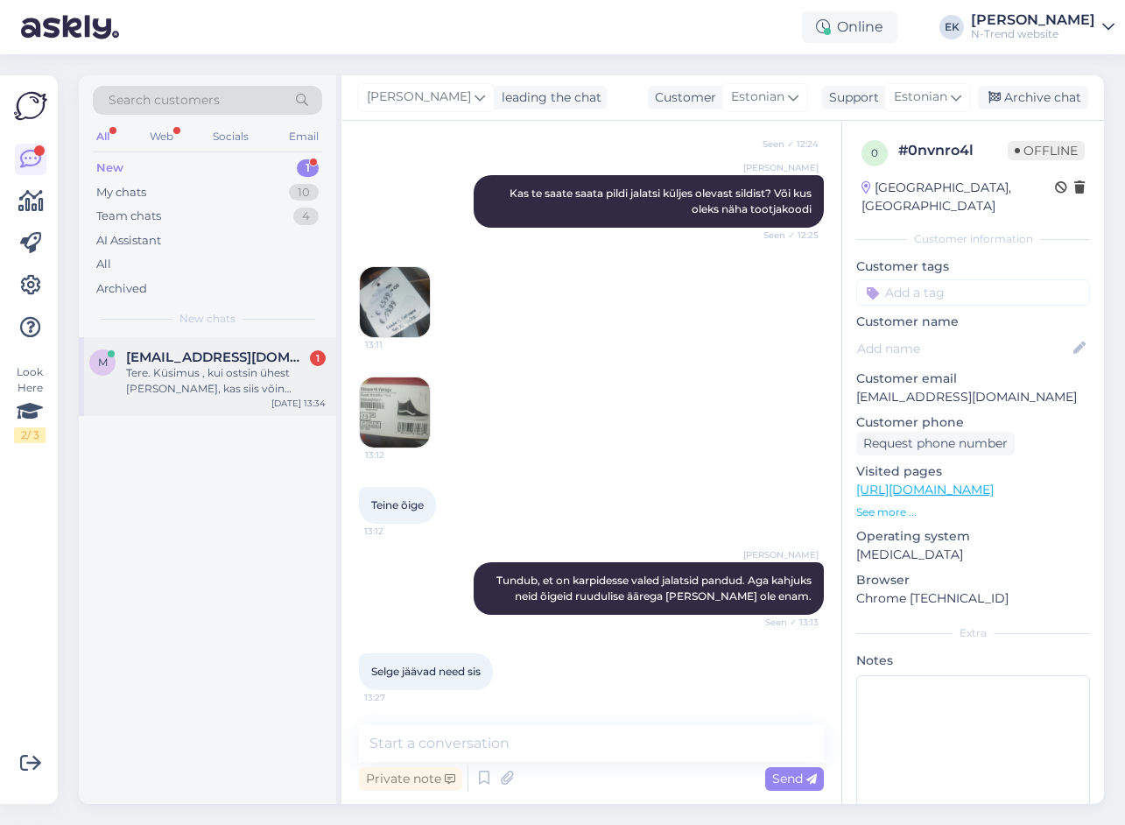
click at [172, 381] on div "Tere. Küsimus , kui ostsin ühest [PERSON_NAME], kas siis võin [PERSON_NAME] poo…" at bounding box center [226, 381] width 200 height 32
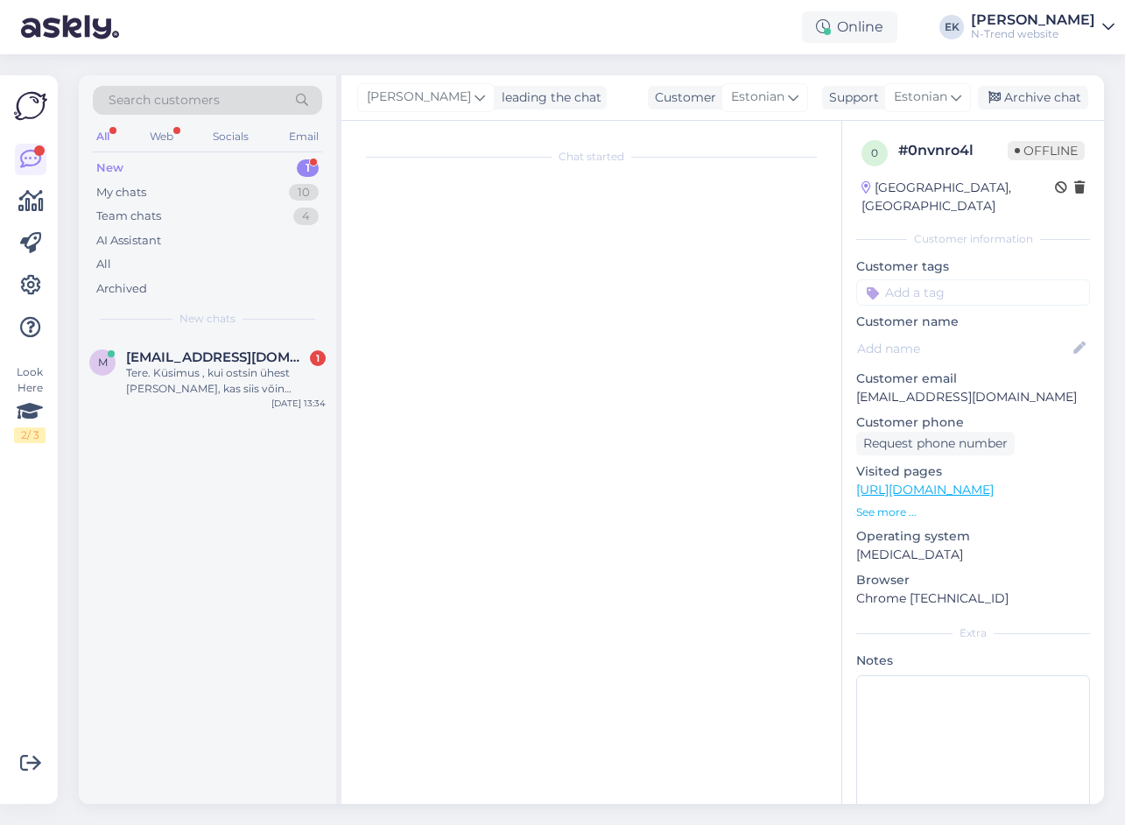
scroll to position [227, 0]
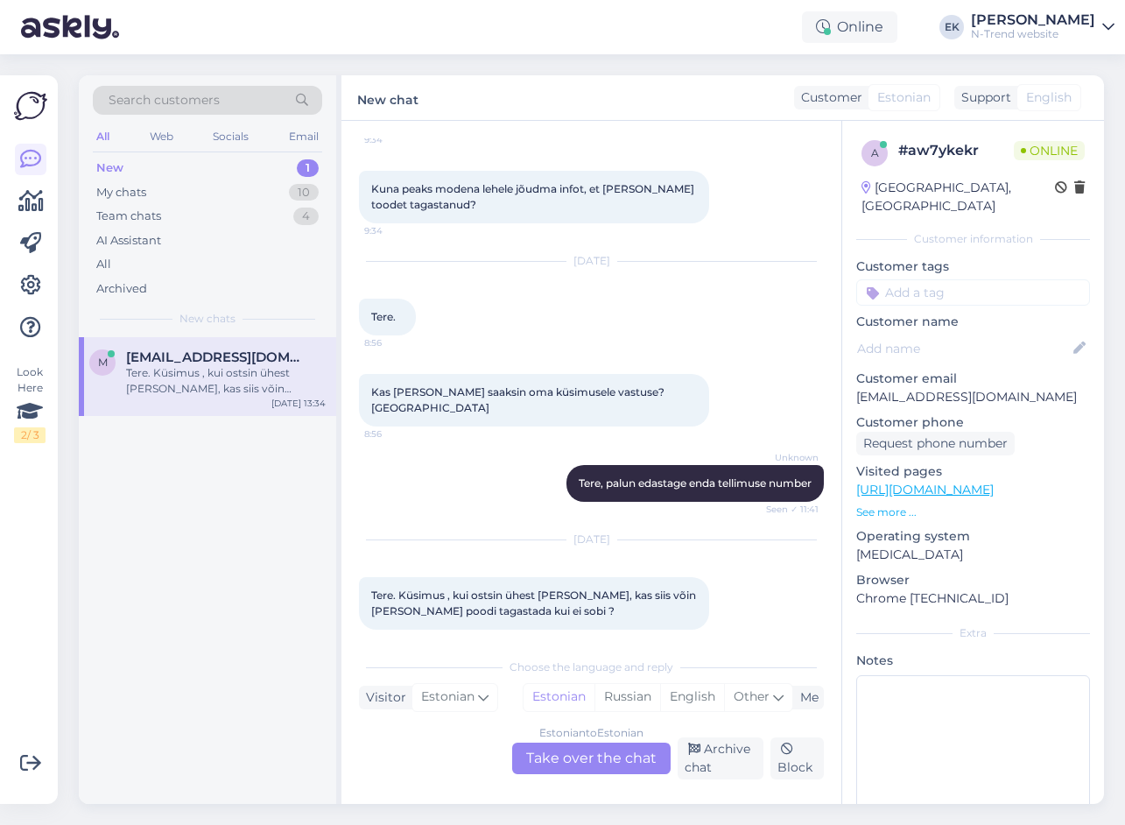
click at [586, 757] on div "Estonian to Estonian Take over the chat" at bounding box center [591, 758] width 158 height 32
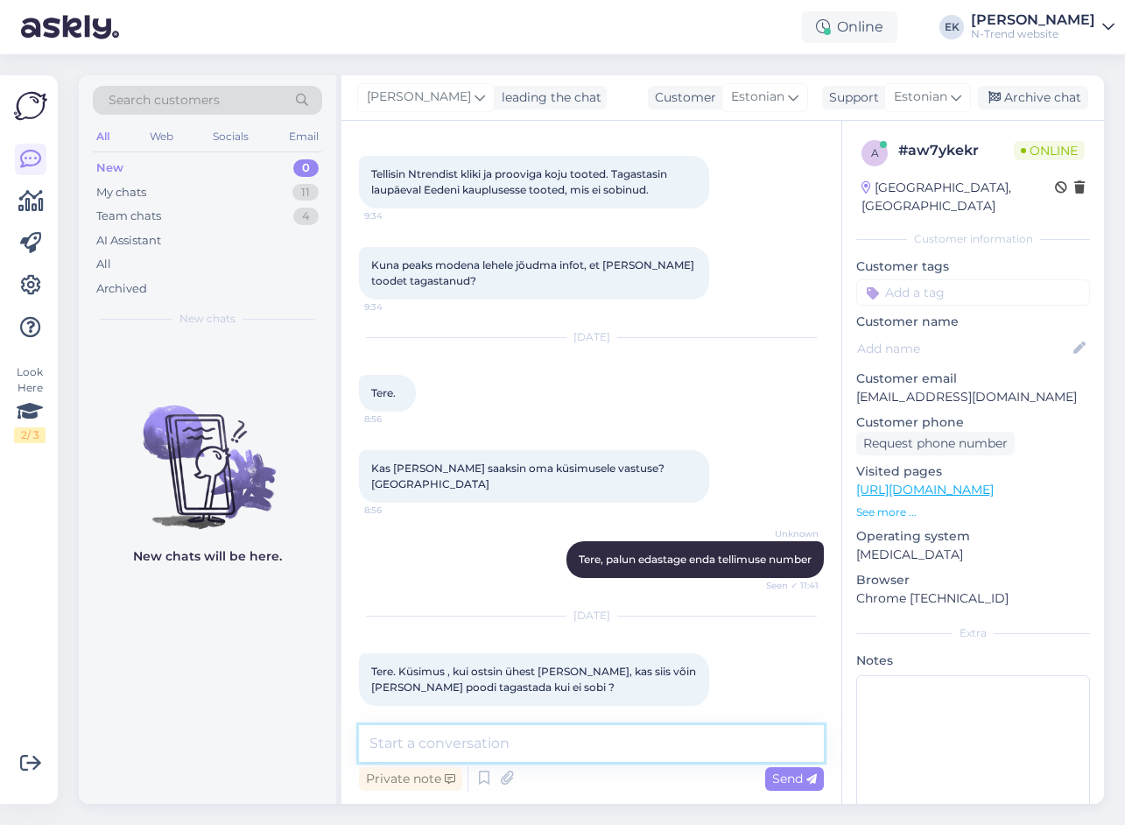
click at [524, 733] on textarea at bounding box center [591, 743] width 465 height 37
click at [572, 740] on textarea at bounding box center [591, 743] width 465 height 37
type textarea "J"
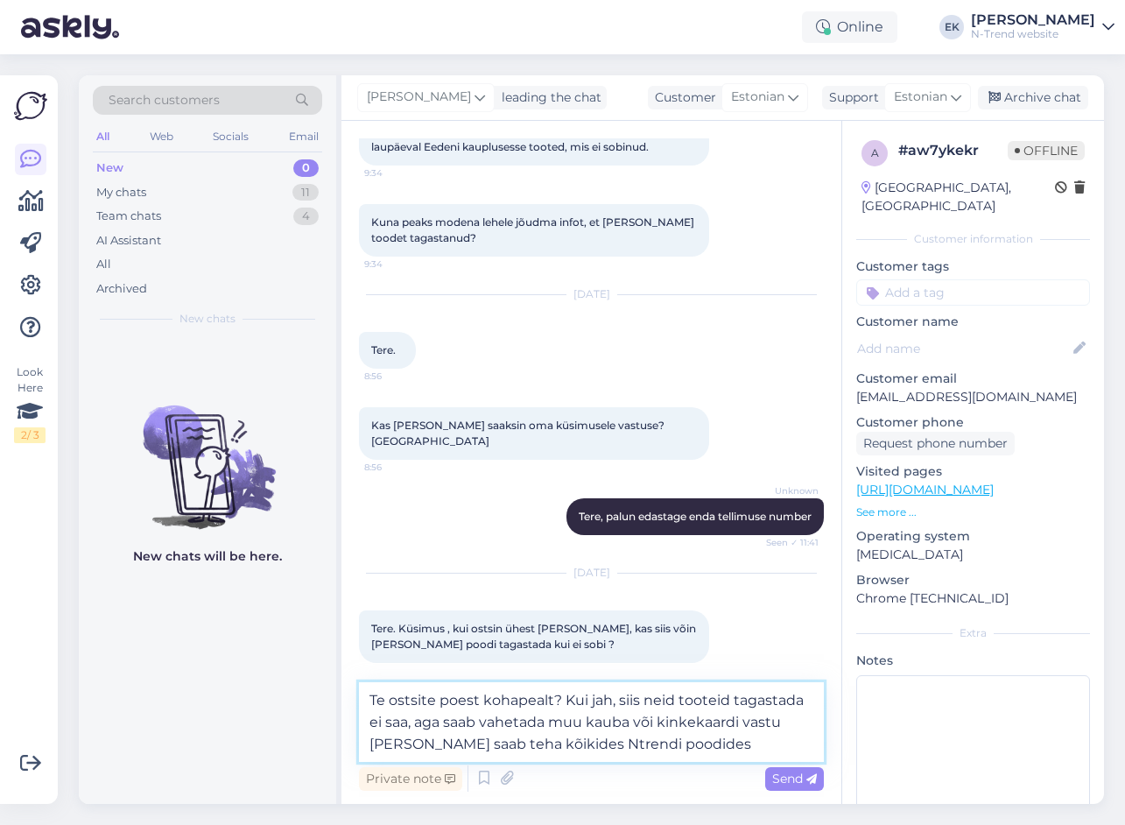
scroll to position [215, 0]
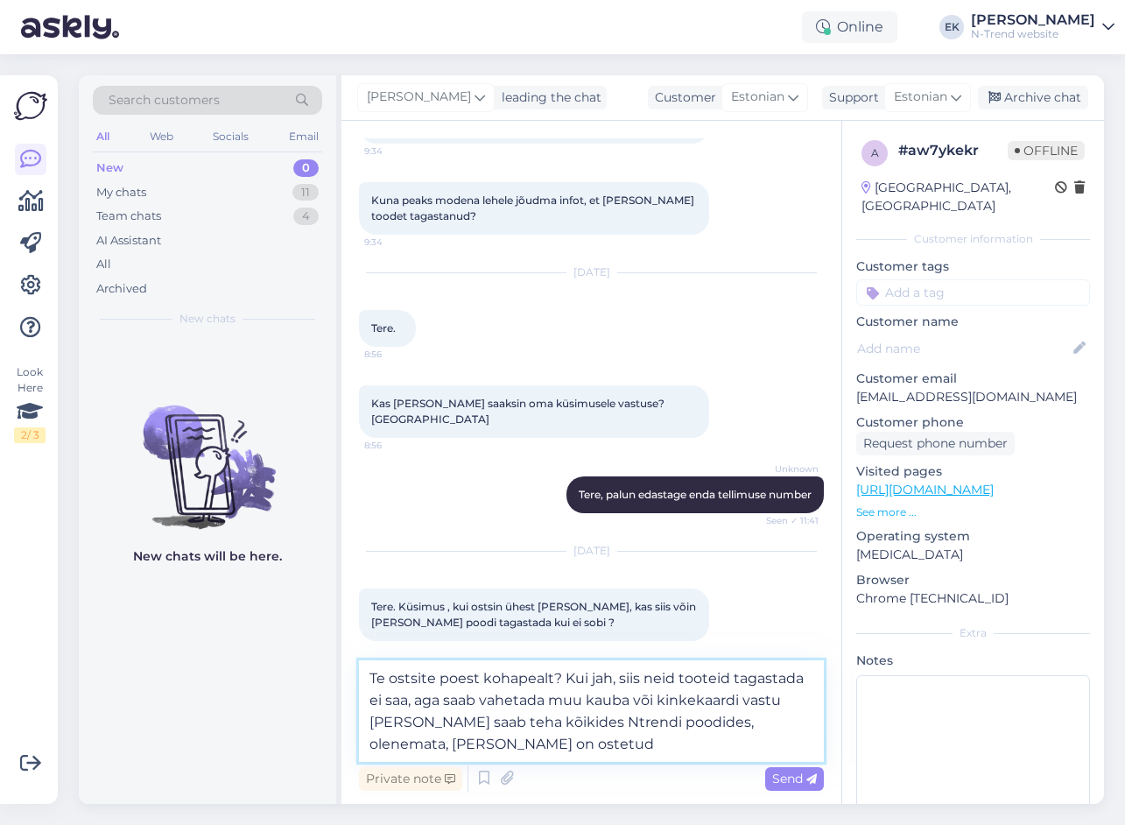
type textarea "Te ostsite poest kohapealt? Kui jah, siis neid tooteid tagastada ei saa, aga sa…"
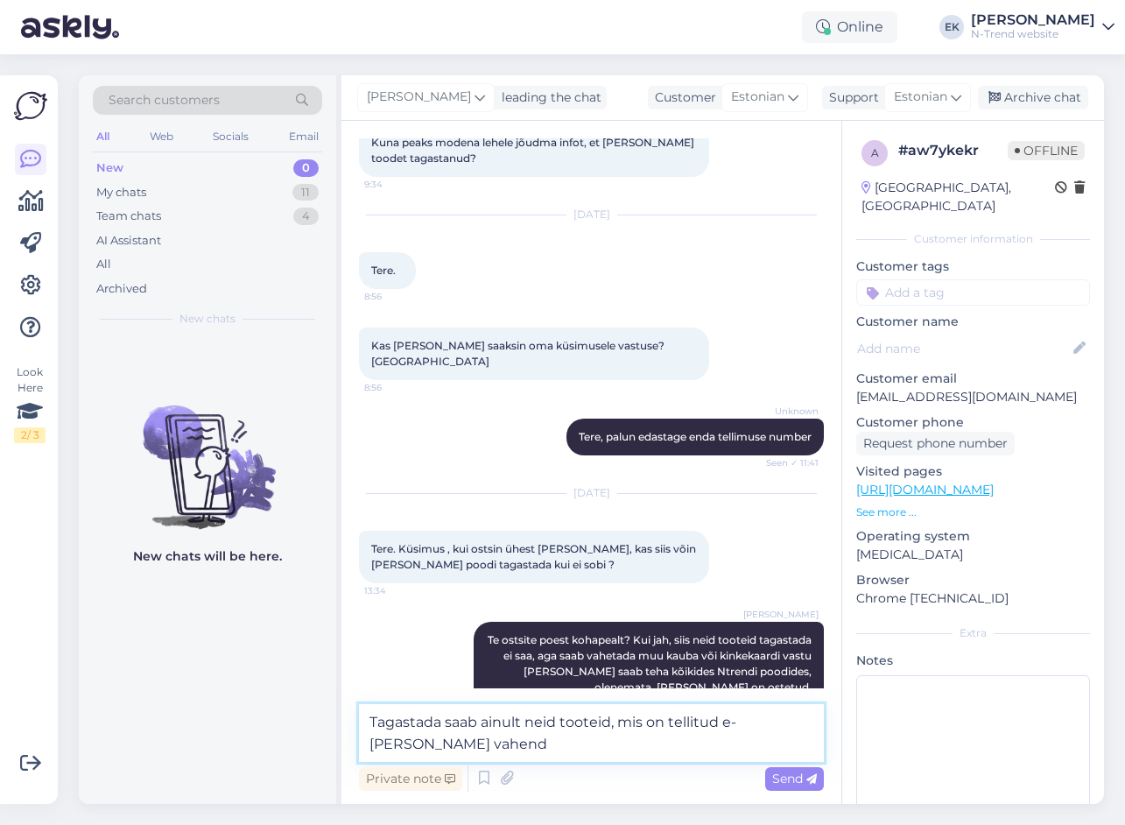
scroll to position [294, 0]
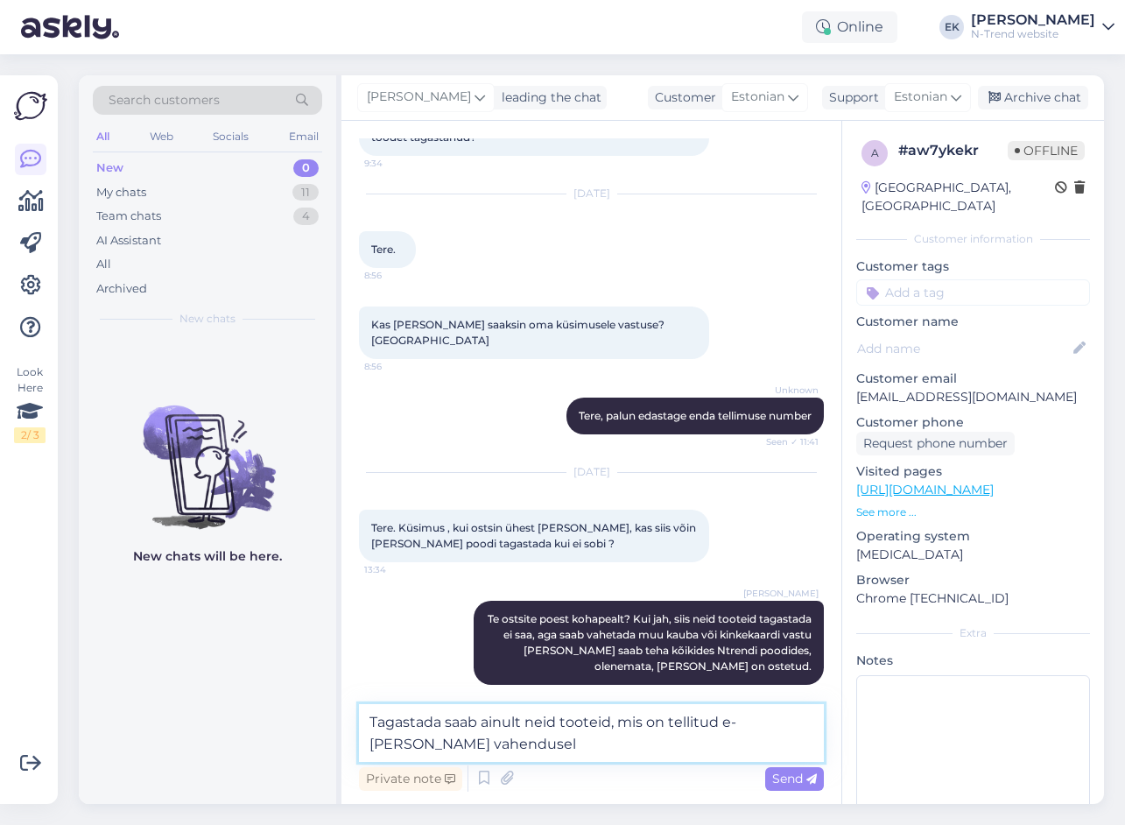
type textarea "Tagastada saab ainult neid tooteid, mis on tellitud e-[PERSON_NAME] vahendusel."
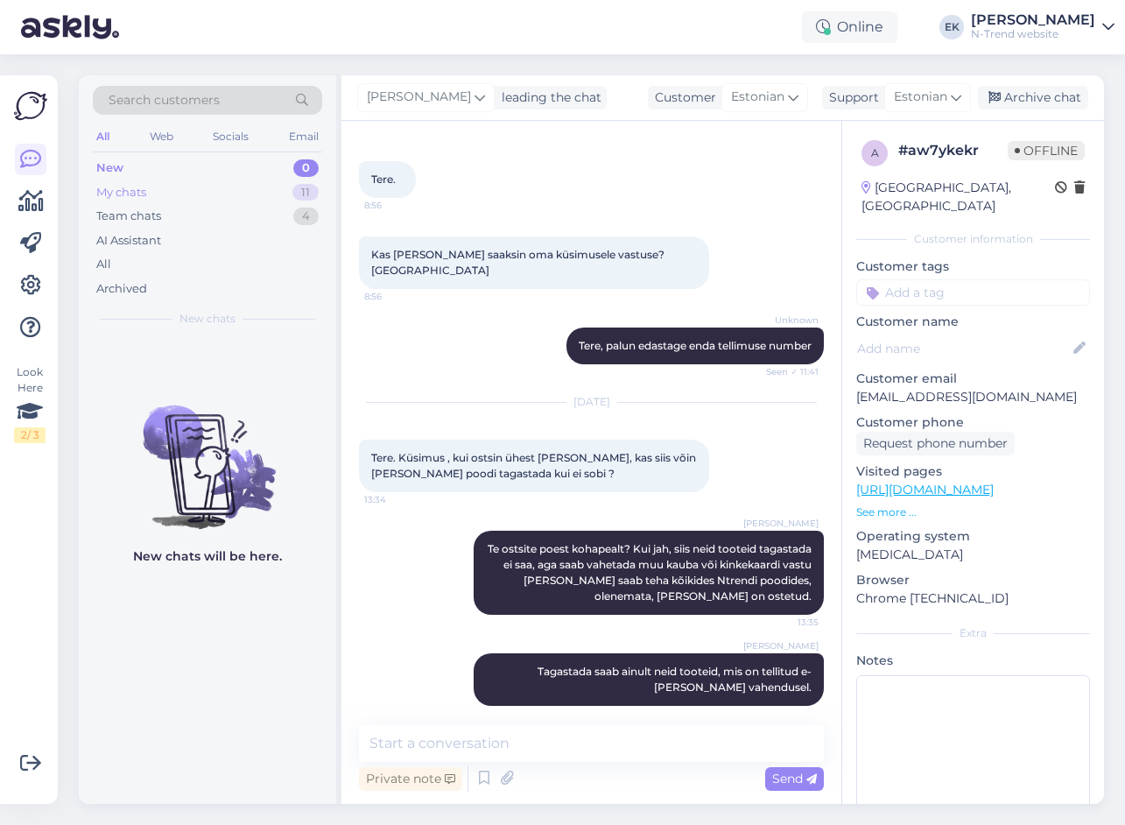
click at [130, 193] on div "My chats" at bounding box center [121, 193] width 50 height 18
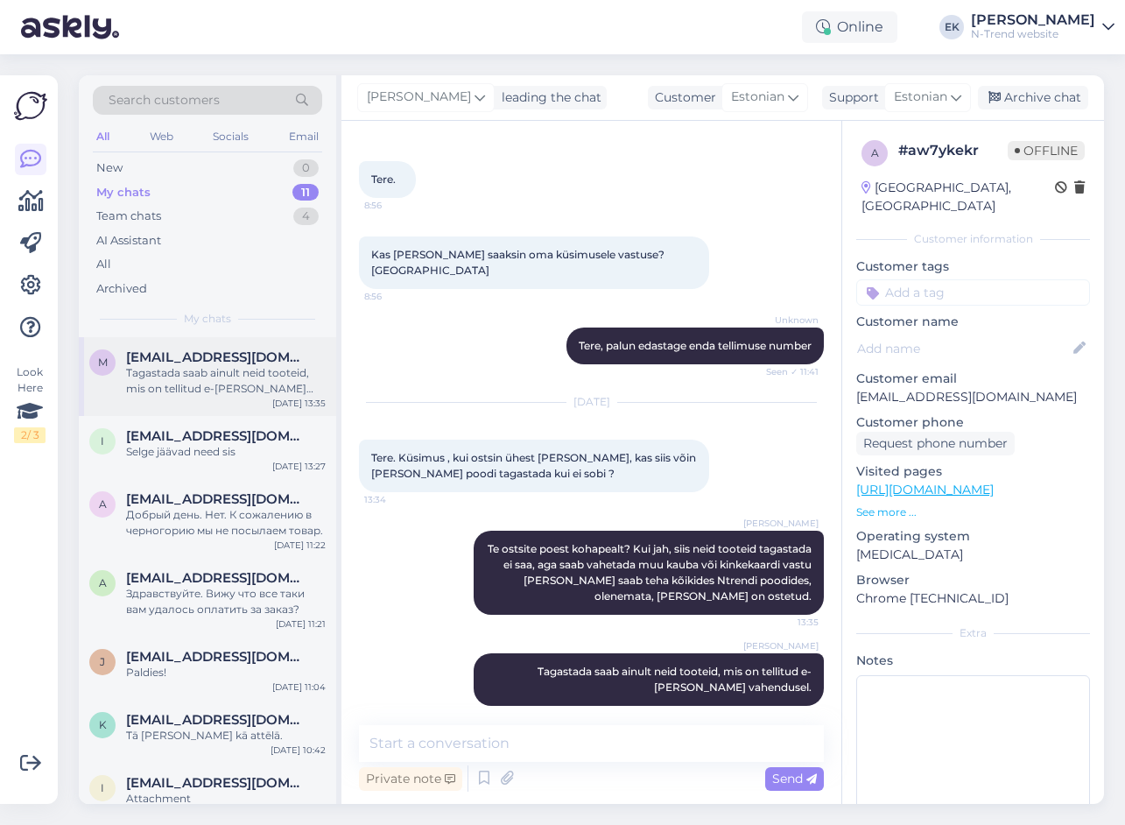
click at [184, 374] on div "Tagastada saab ainult neid tooteid, mis on tellitud e-[PERSON_NAME] vahendusel." at bounding box center [226, 381] width 200 height 32
